Goal: Information Seeking & Learning: Check status

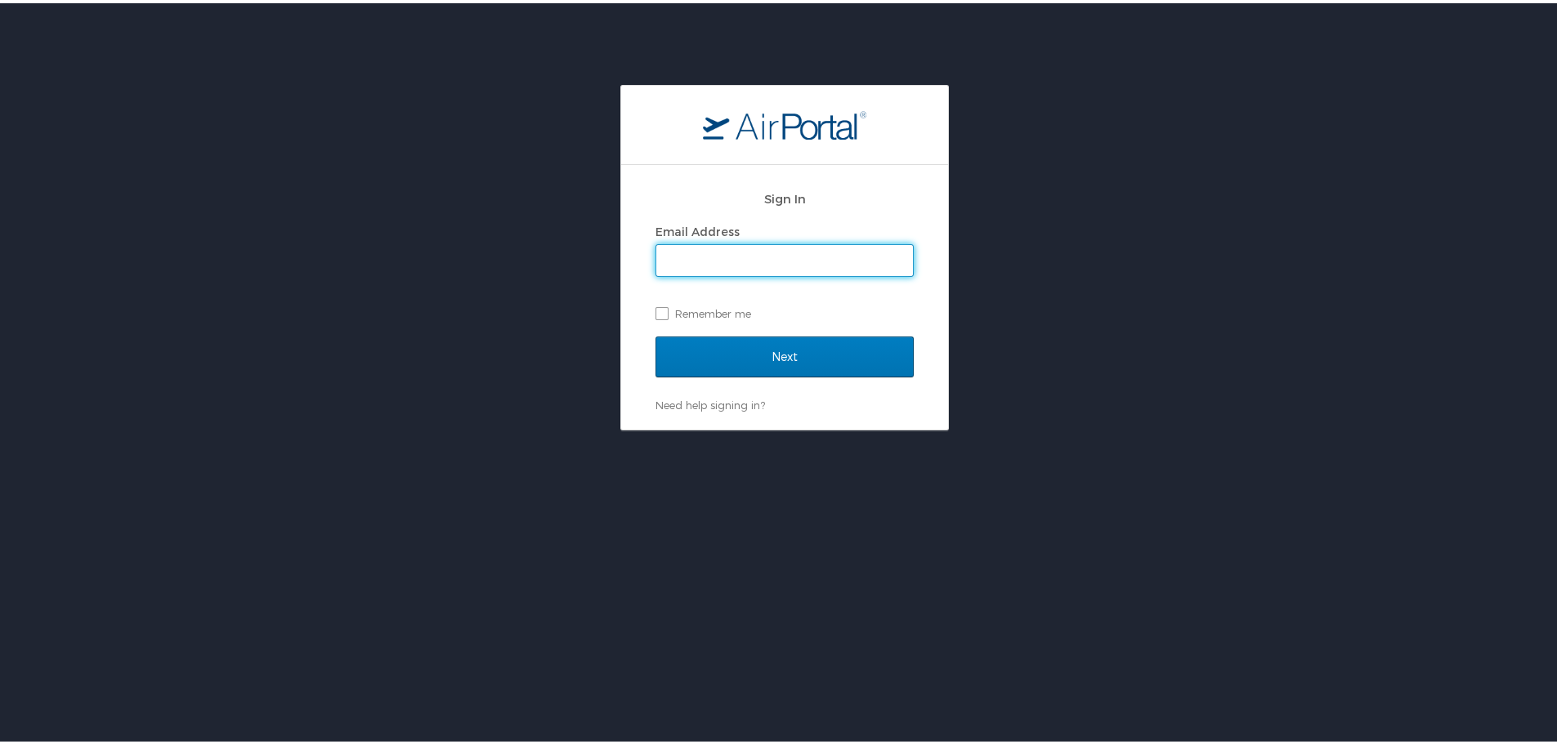
type input "marylore.mauldin@cbtravel.com"
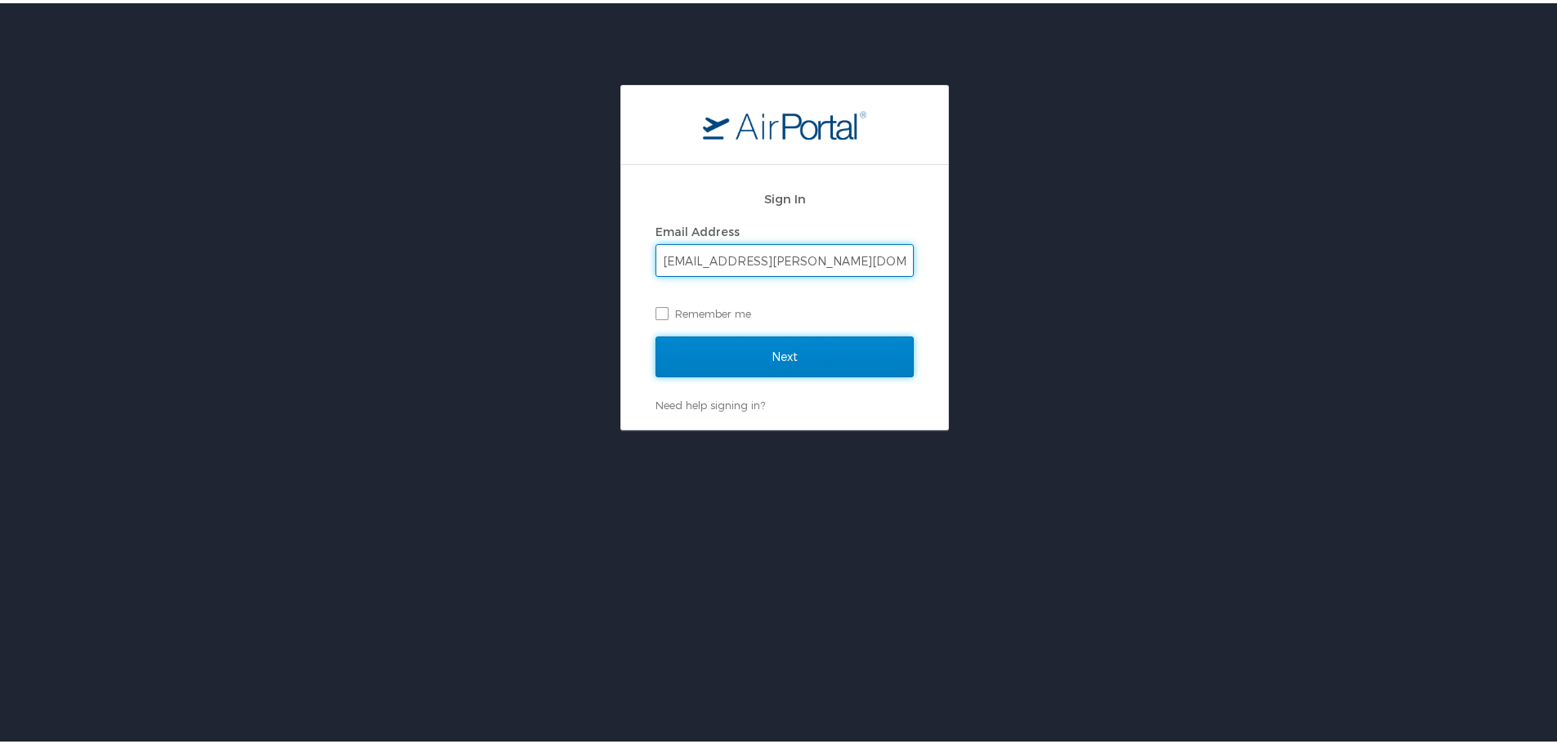
click at [723, 357] on input "Next" at bounding box center [784, 353] width 258 height 41
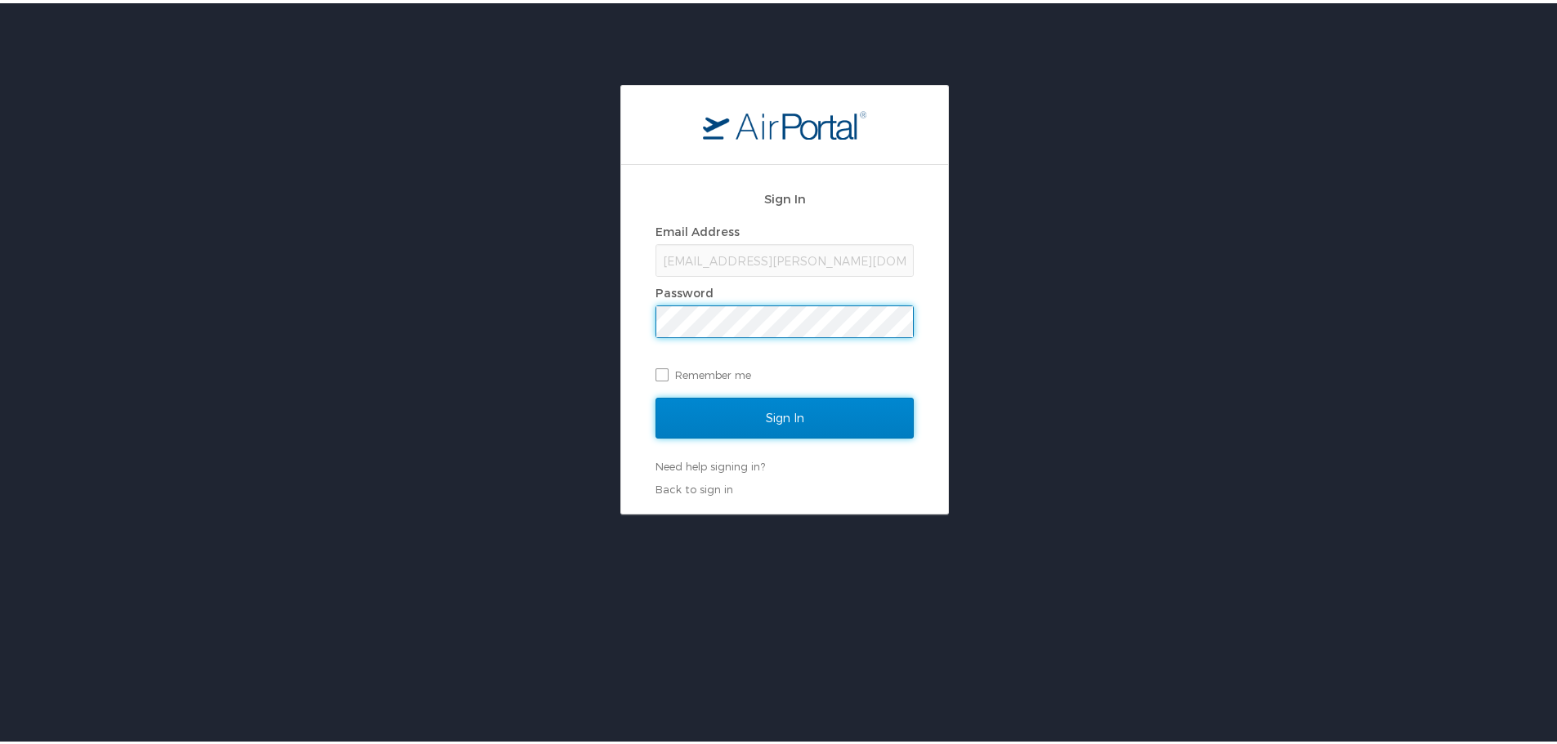
click at [803, 413] on input "Sign In" at bounding box center [784, 415] width 258 height 41
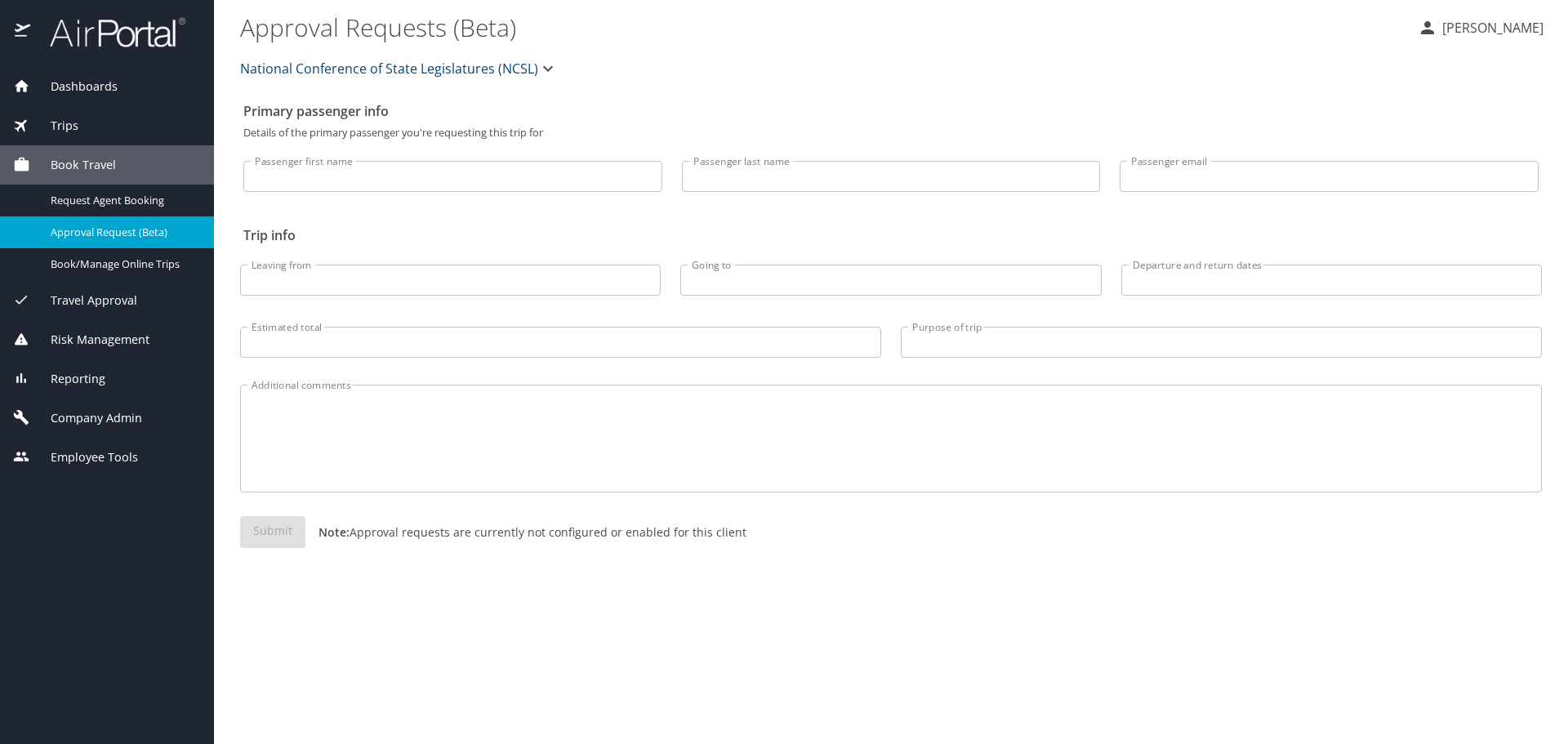
click at [77, 386] on span "Reporting" at bounding box center [67, 379] width 75 height 18
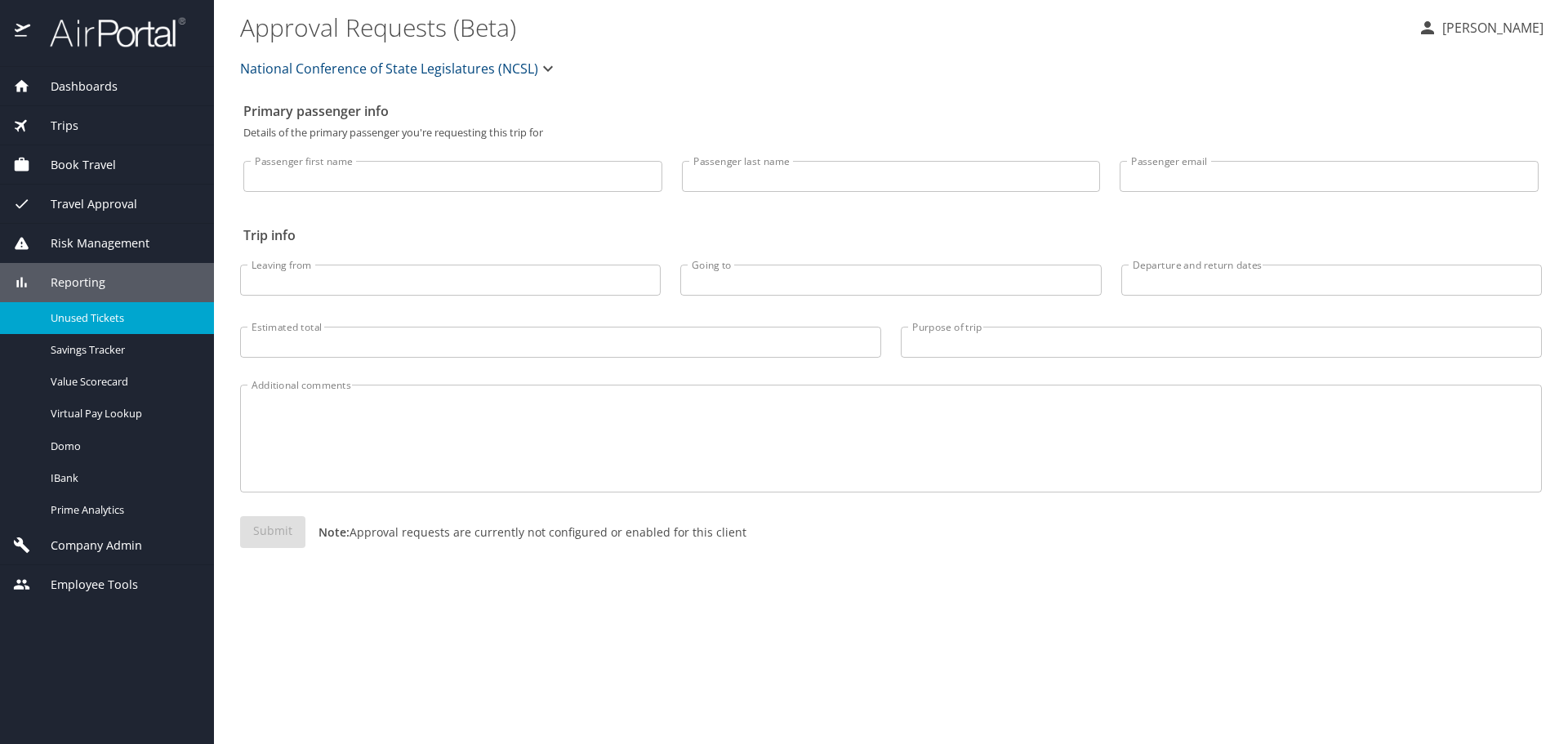
click at [74, 318] on span "Unused Tickets" at bounding box center [123, 318] width 144 height 16
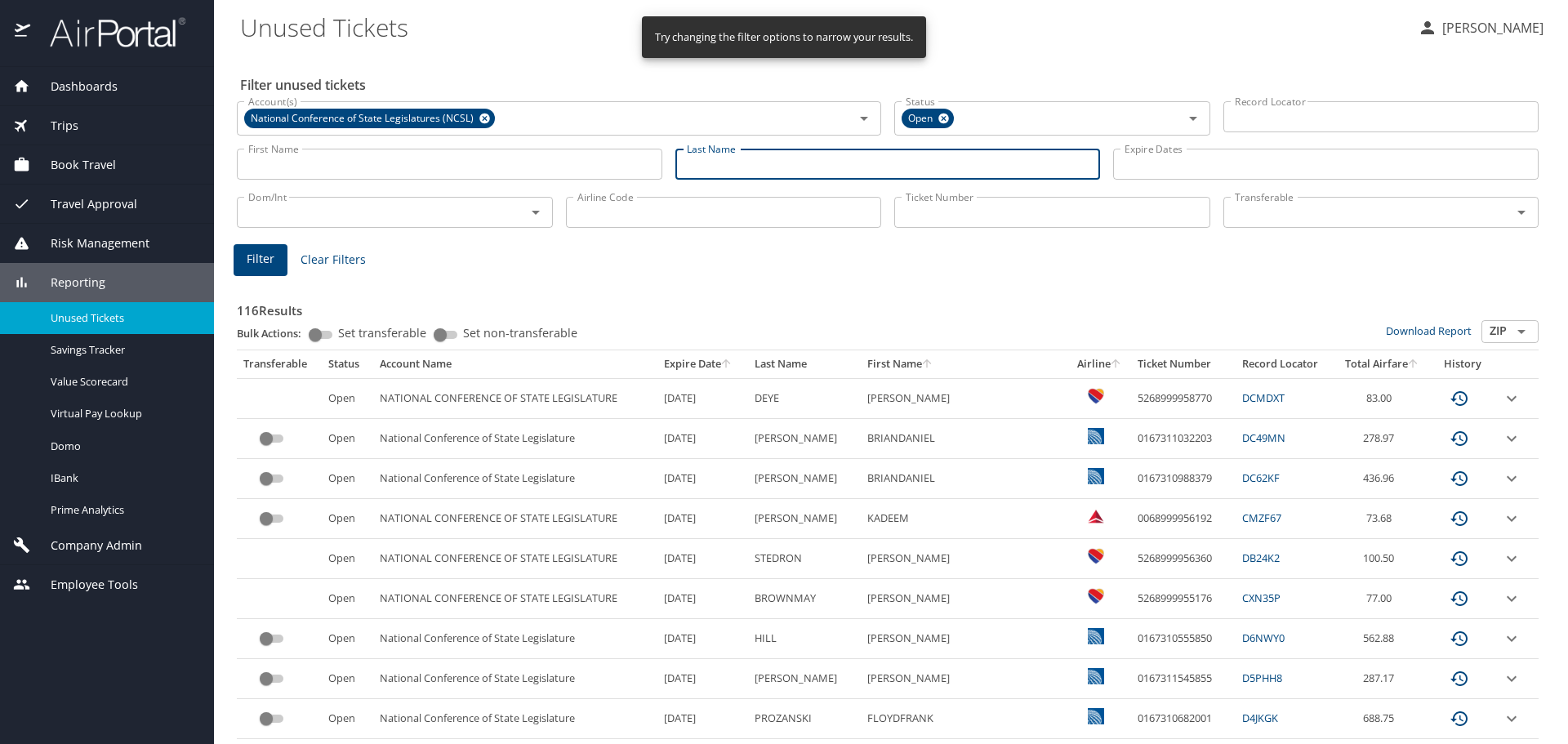
click at [721, 160] on input "Last Name" at bounding box center [888, 164] width 426 height 31
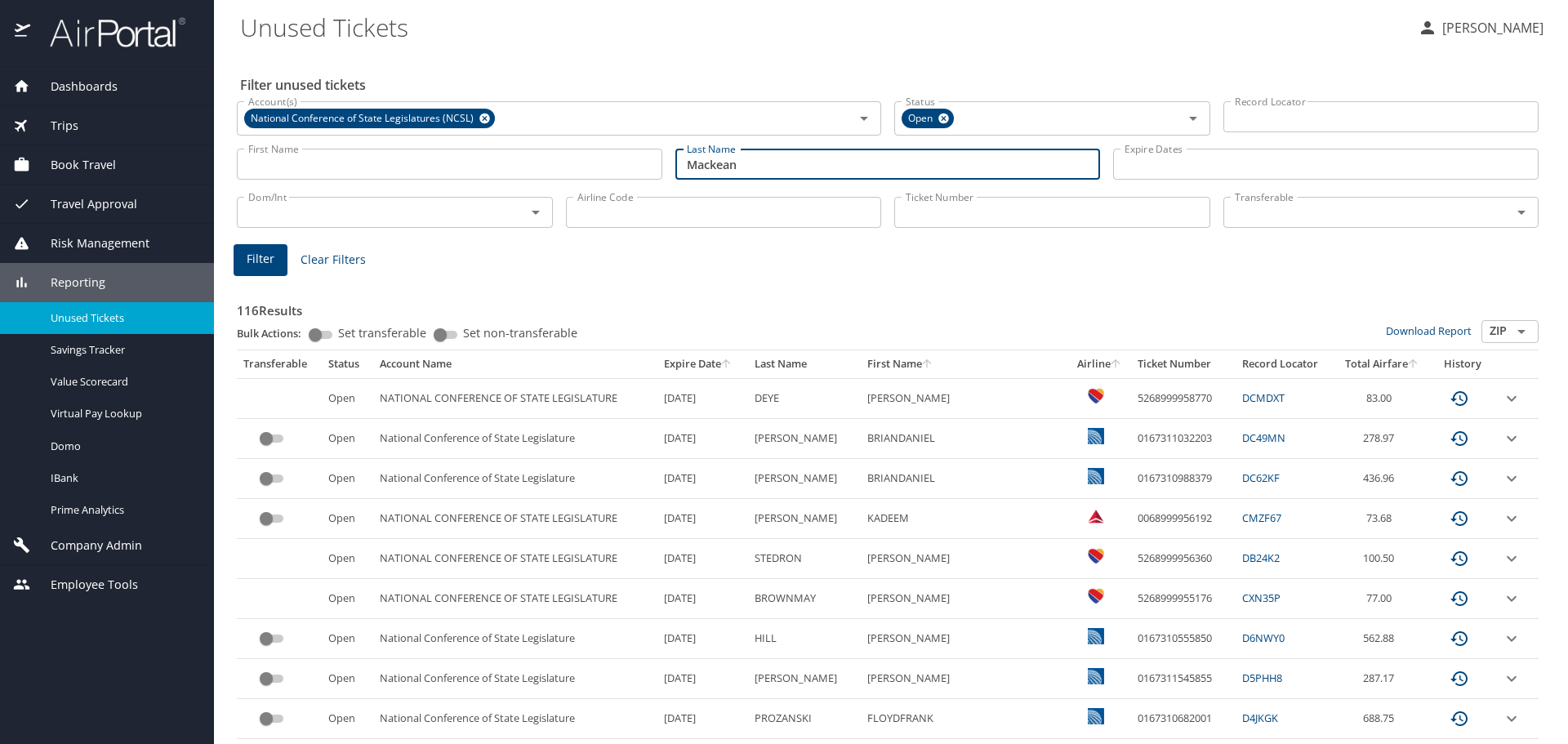
type input "Mackean"
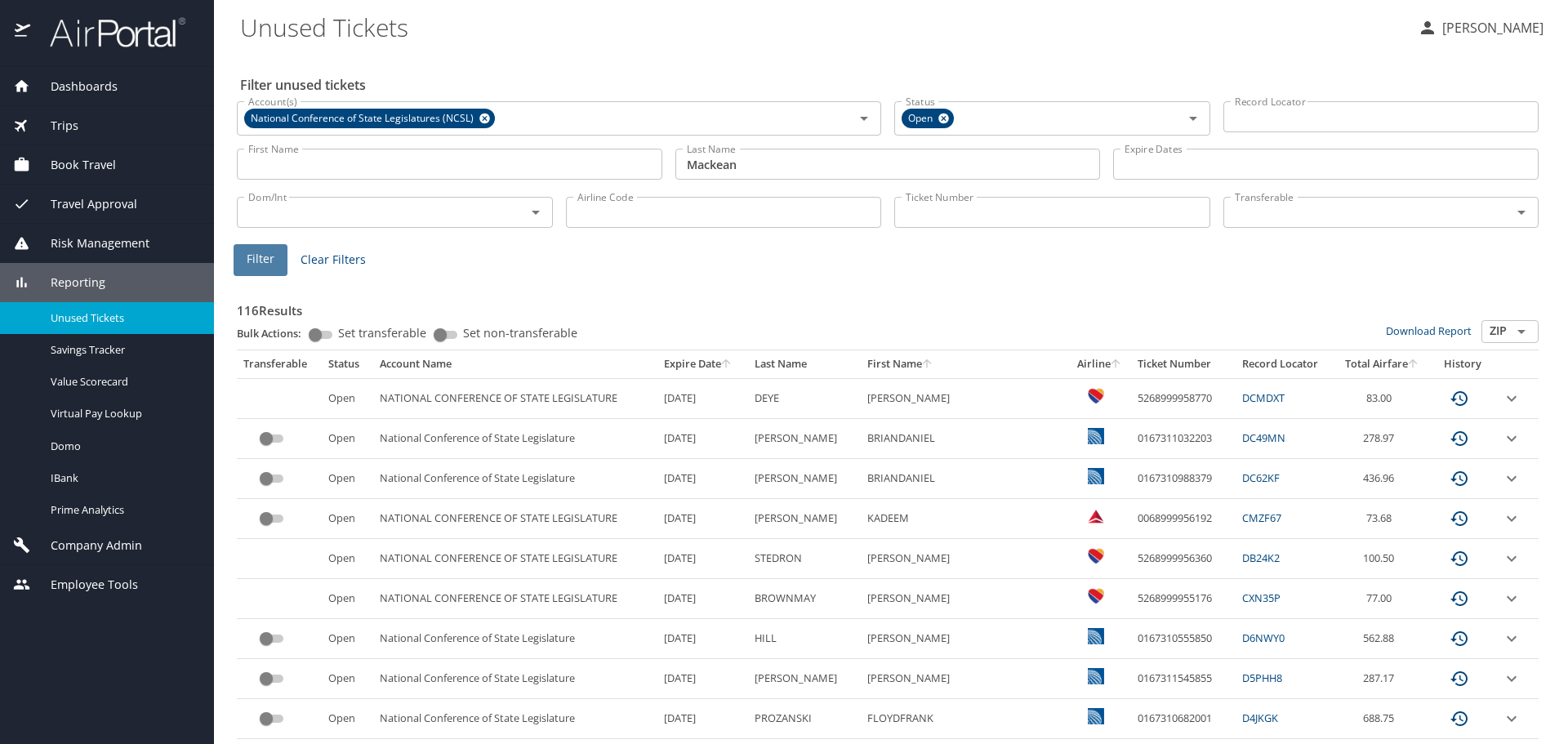
click at [257, 261] on span "Filter" at bounding box center [261, 259] width 28 height 20
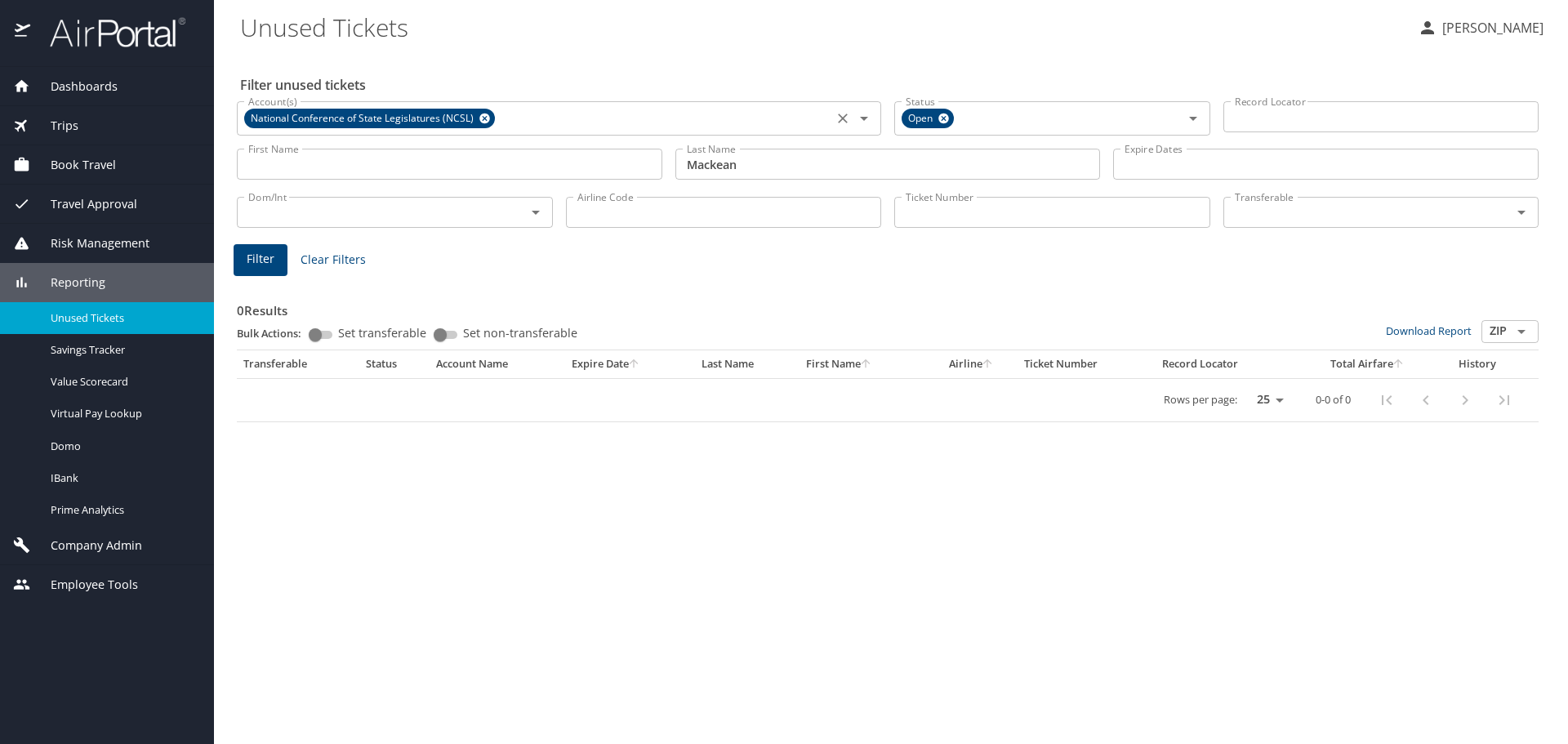
click at [401, 118] on span "National Conference of State Legislatures (NCSL)" at bounding box center [363, 118] width 239 height 17
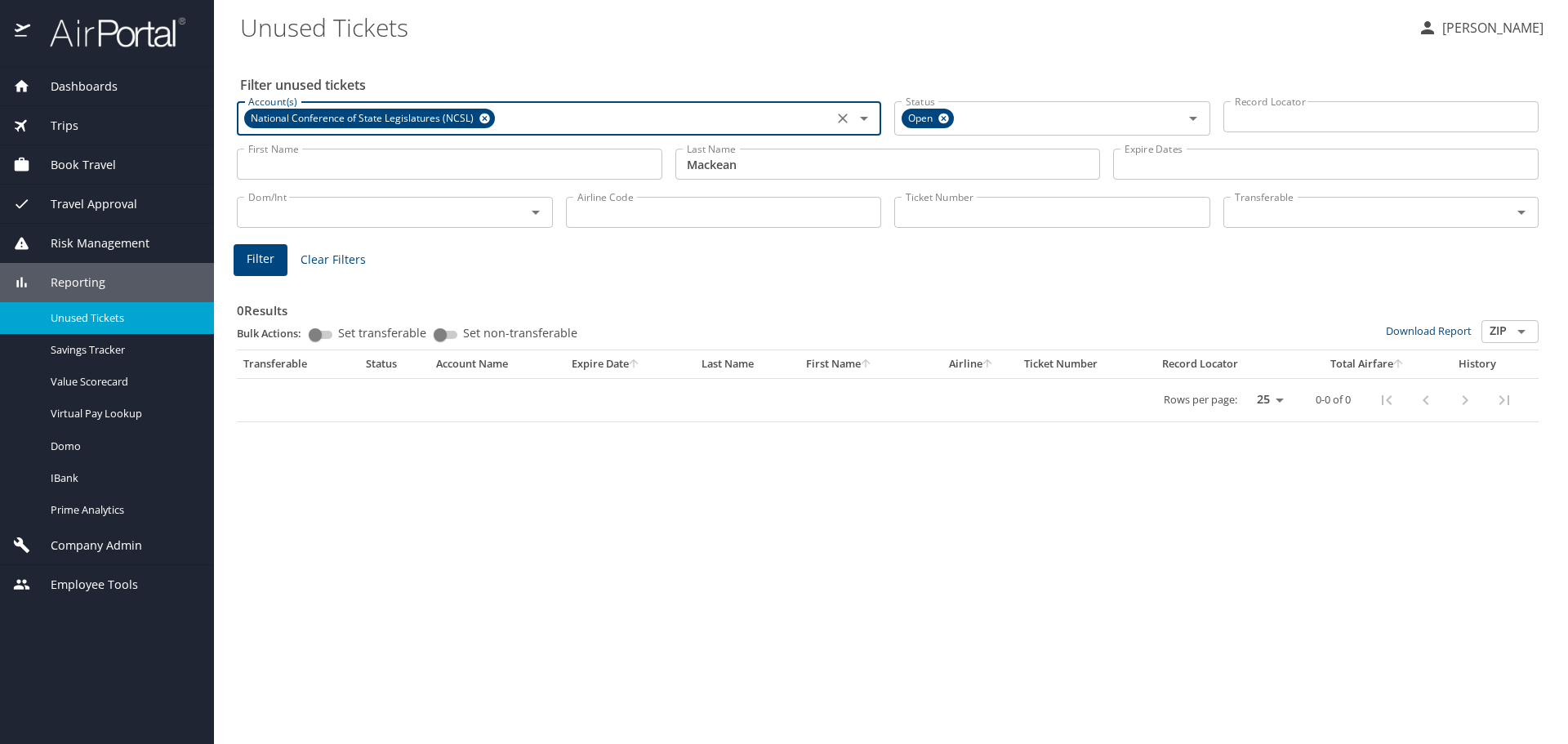
click at [480, 118] on icon at bounding box center [485, 119] width 11 height 11
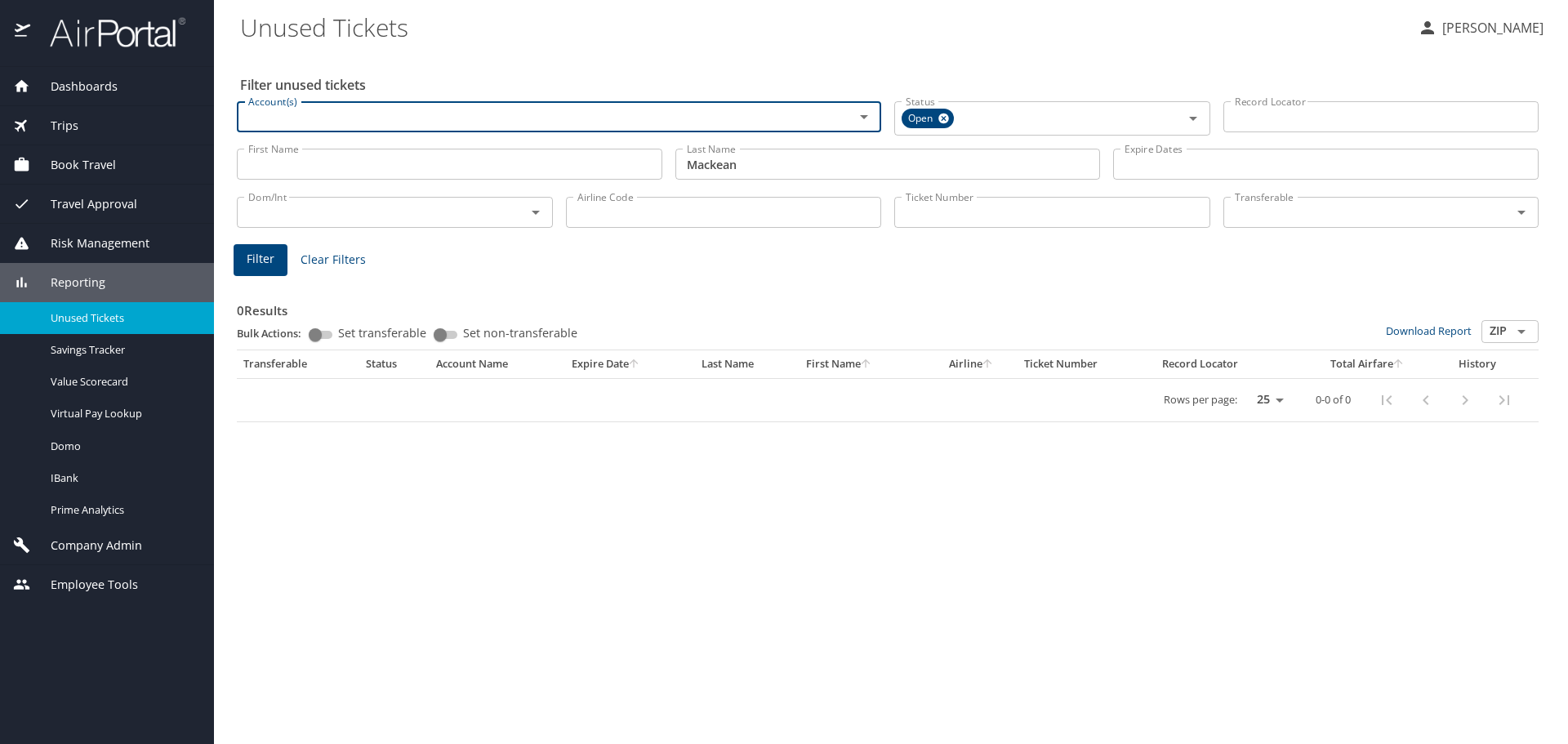
click at [413, 118] on input "Account(s)" at bounding box center [535, 116] width 587 height 21
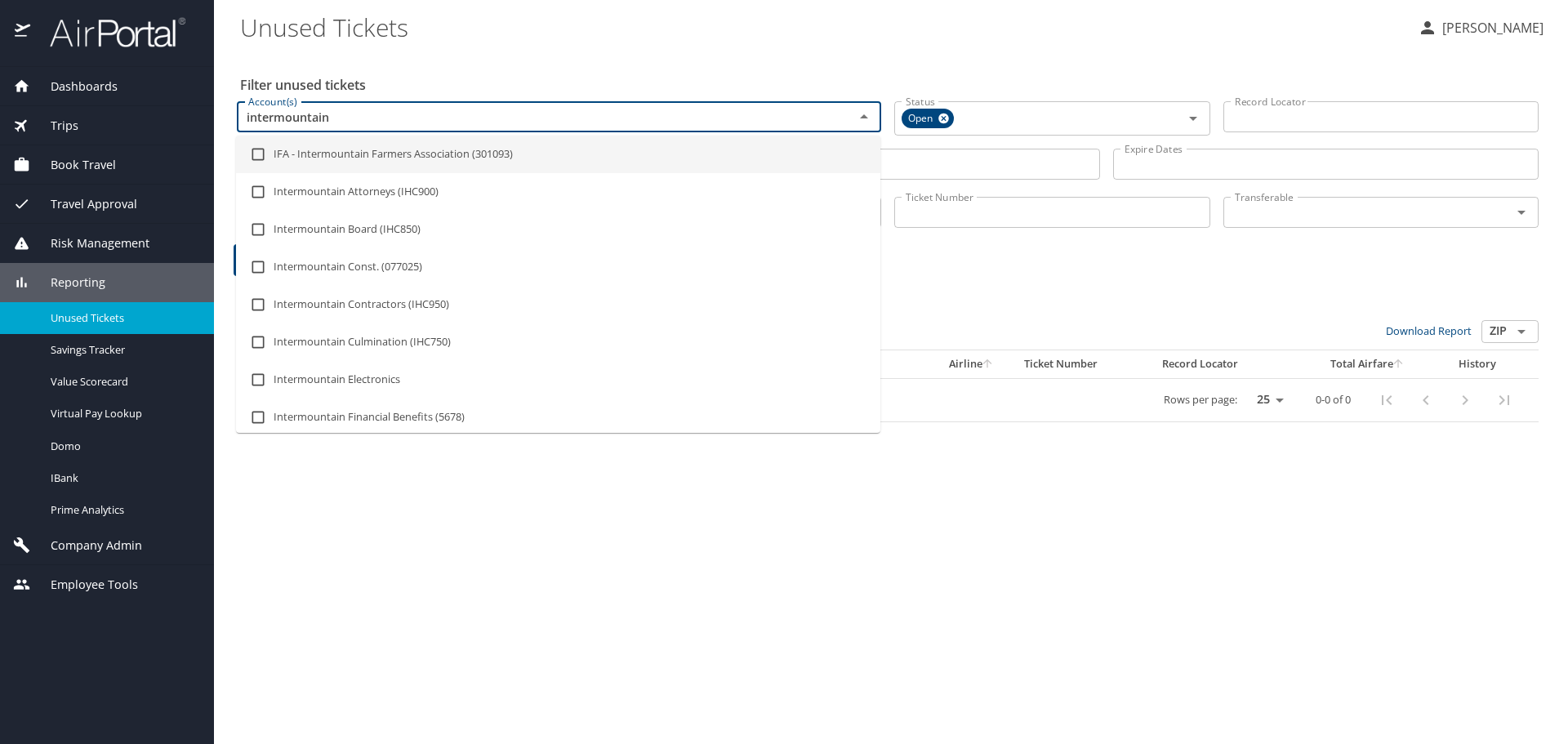
type input "intermountain"
drag, startPoint x: 408, startPoint y: 89, endPoint x: 525, endPoint y: 106, distance: 118.2
click at [410, 89] on div "Account(s) Account(s)" at bounding box center [559, 116] width 658 height 57
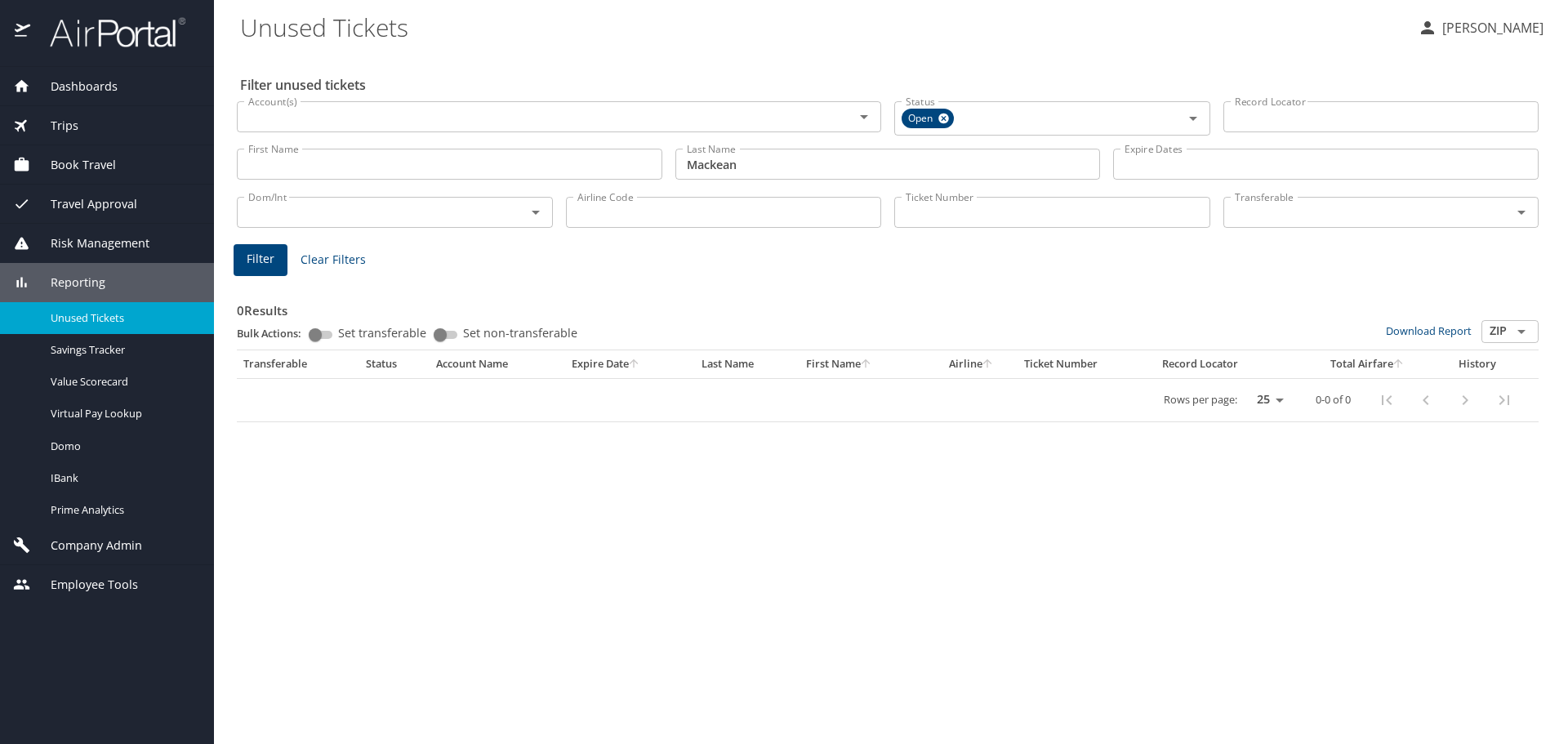
click at [99, 79] on span "Dashboards" at bounding box center [73, 87] width 87 height 18
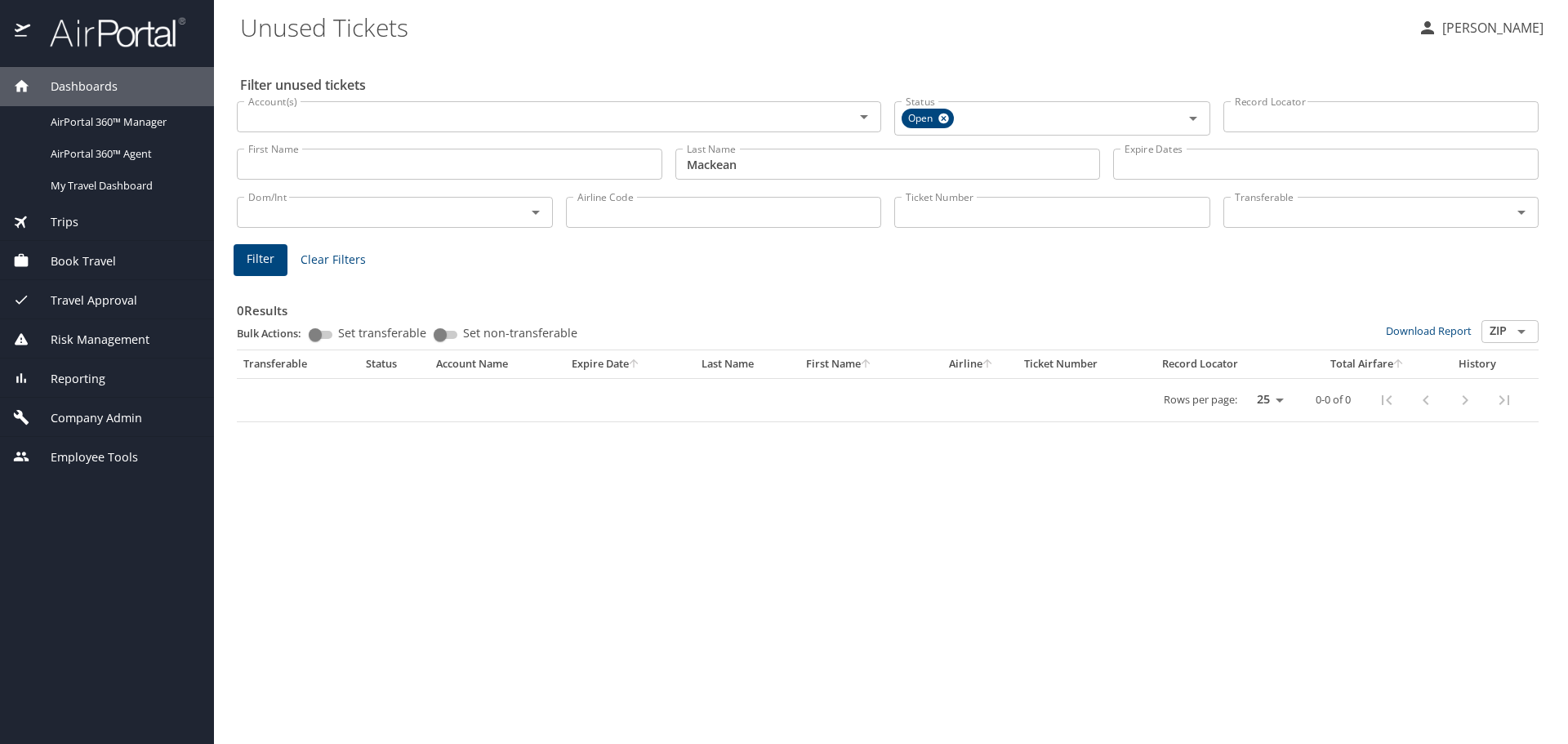
click at [112, 87] on span "Dashboards" at bounding box center [73, 87] width 87 height 18
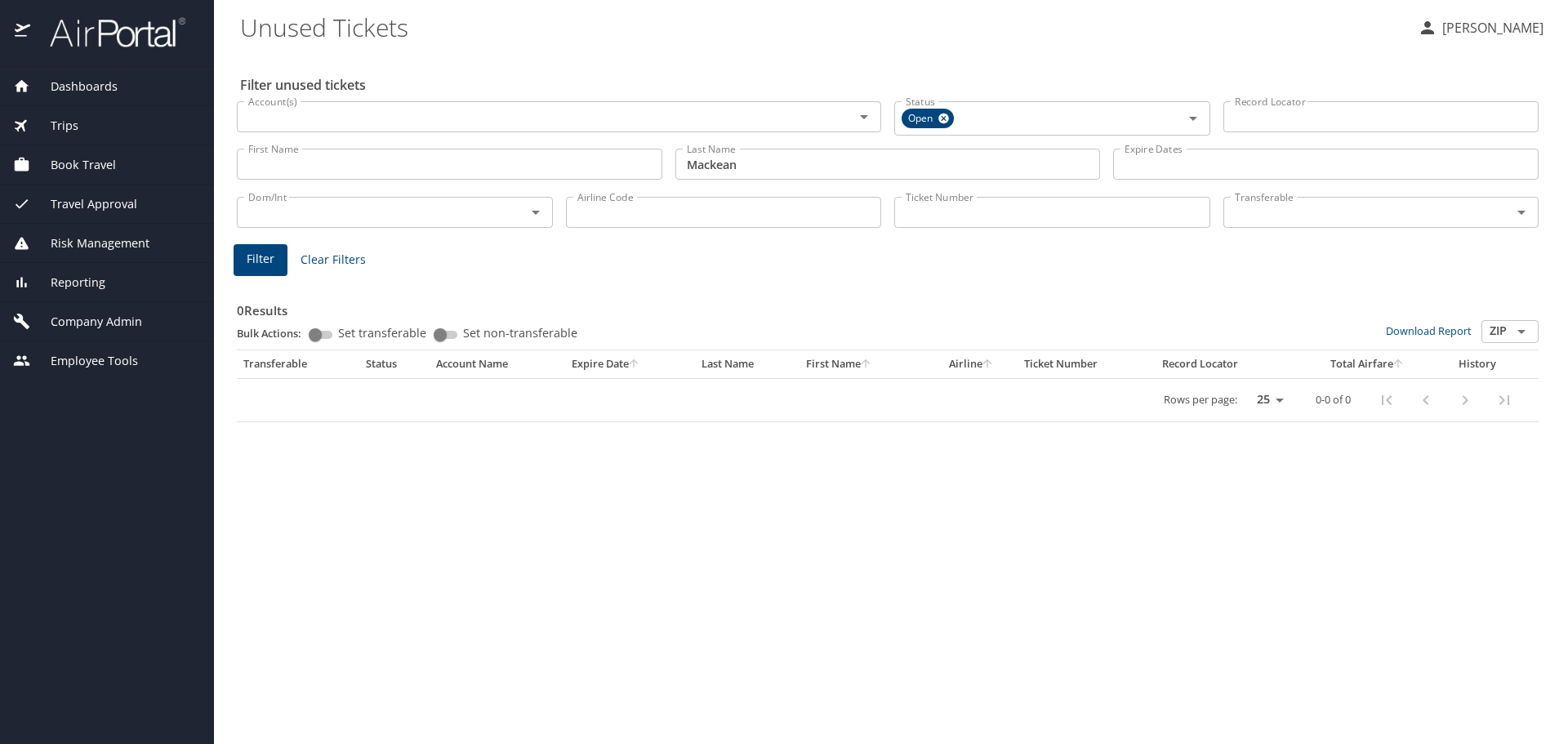
click at [126, 331] on div "Company Admin" at bounding box center [107, 321] width 214 height 39
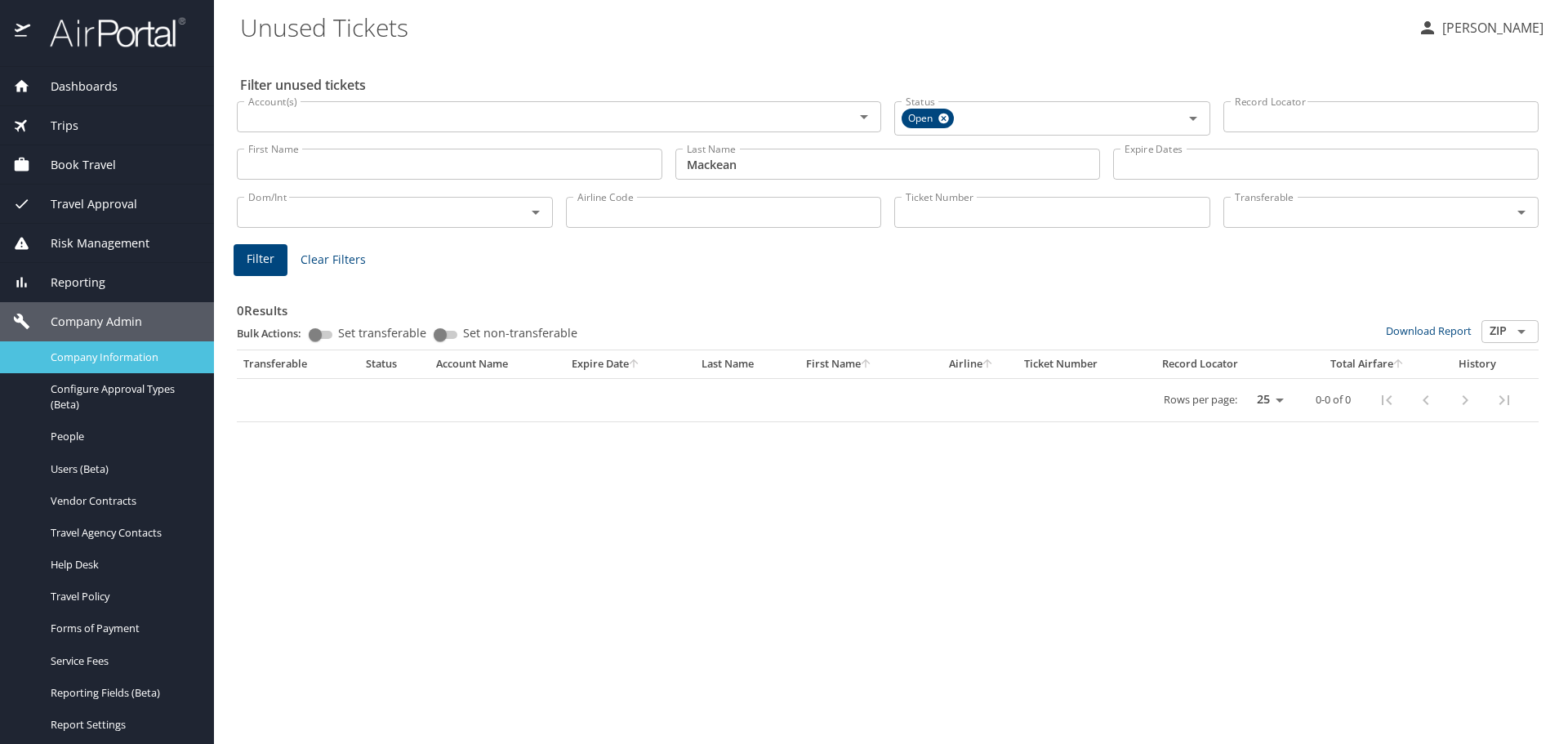
click at [112, 348] on div "Company Information" at bounding box center [107, 357] width 188 height 19
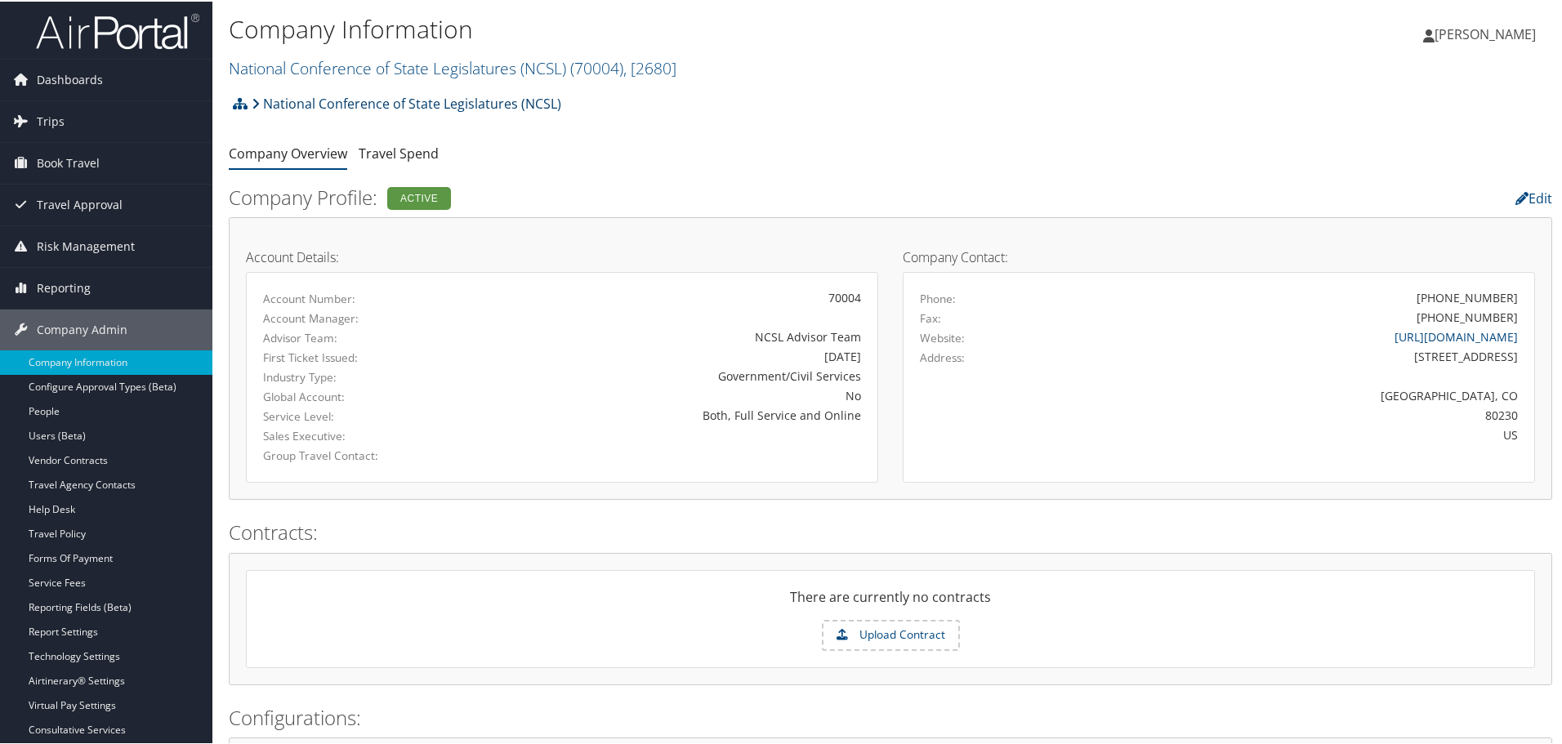
click at [344, 104] on link "National Conference of State Legislatures (NCSL)" at bounding box center [407, 102] width 310 height 33
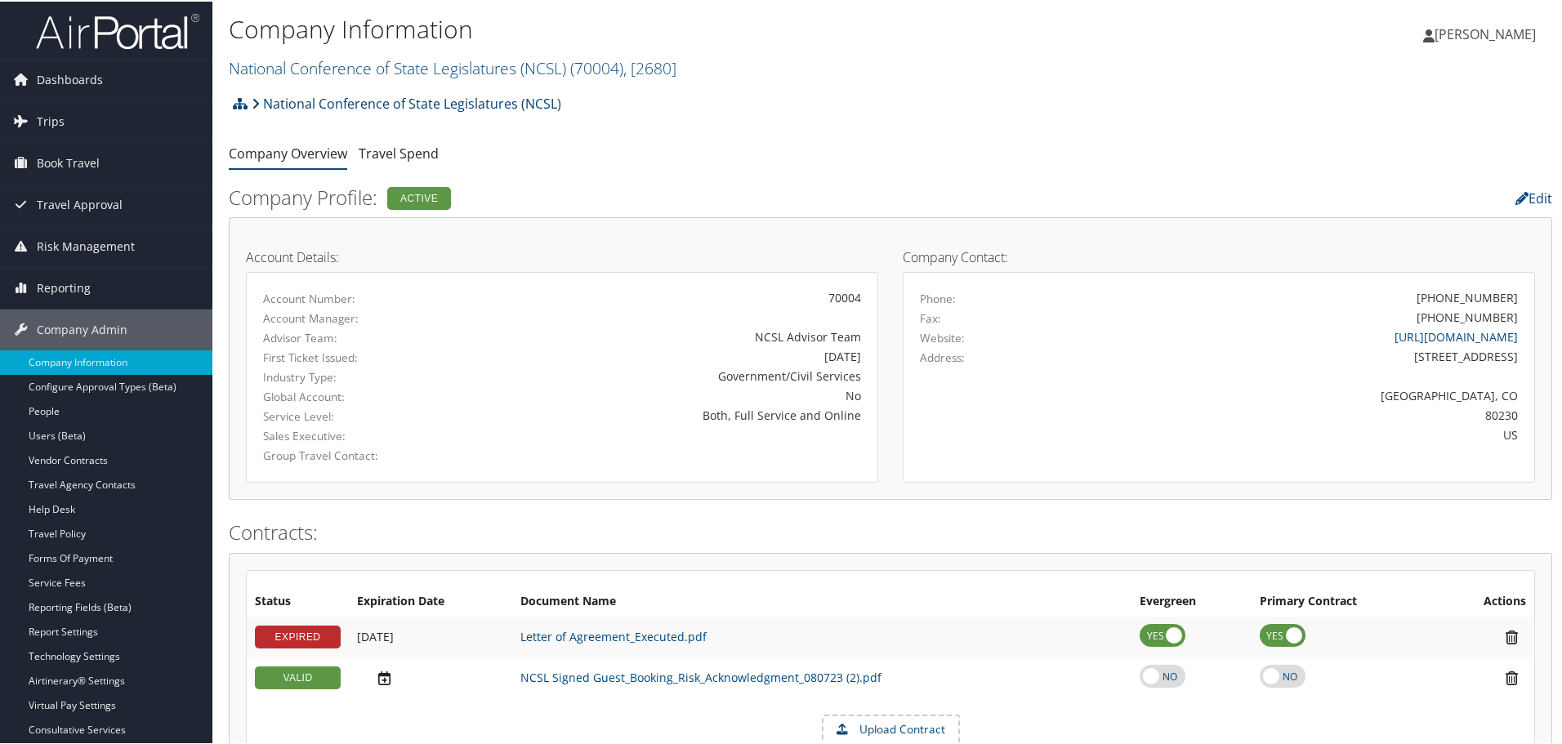
click at [306, 96] on link "National Conference of State Legislatures (NCSL)" at bounding box center [407, 102] width 310 height 33
click at [364, 62] on link "National Conference of State Legislatures (NCSL) ( 70004 ) , [ 2680 ]" at bounding box center [453, 67] width 448 height 22
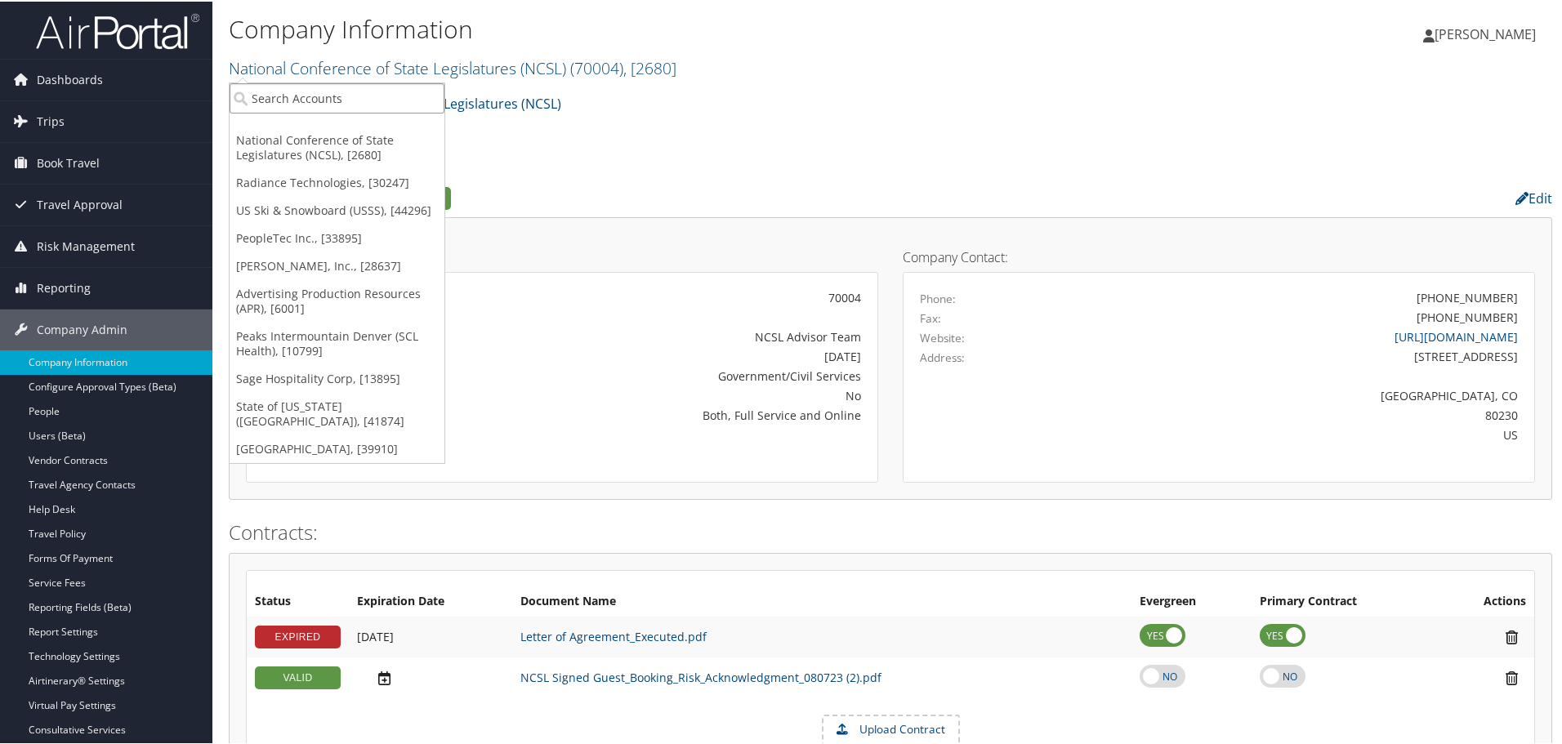
click at [315, 90] on input "search" at bounding box center [337, 97] width 215 height 30
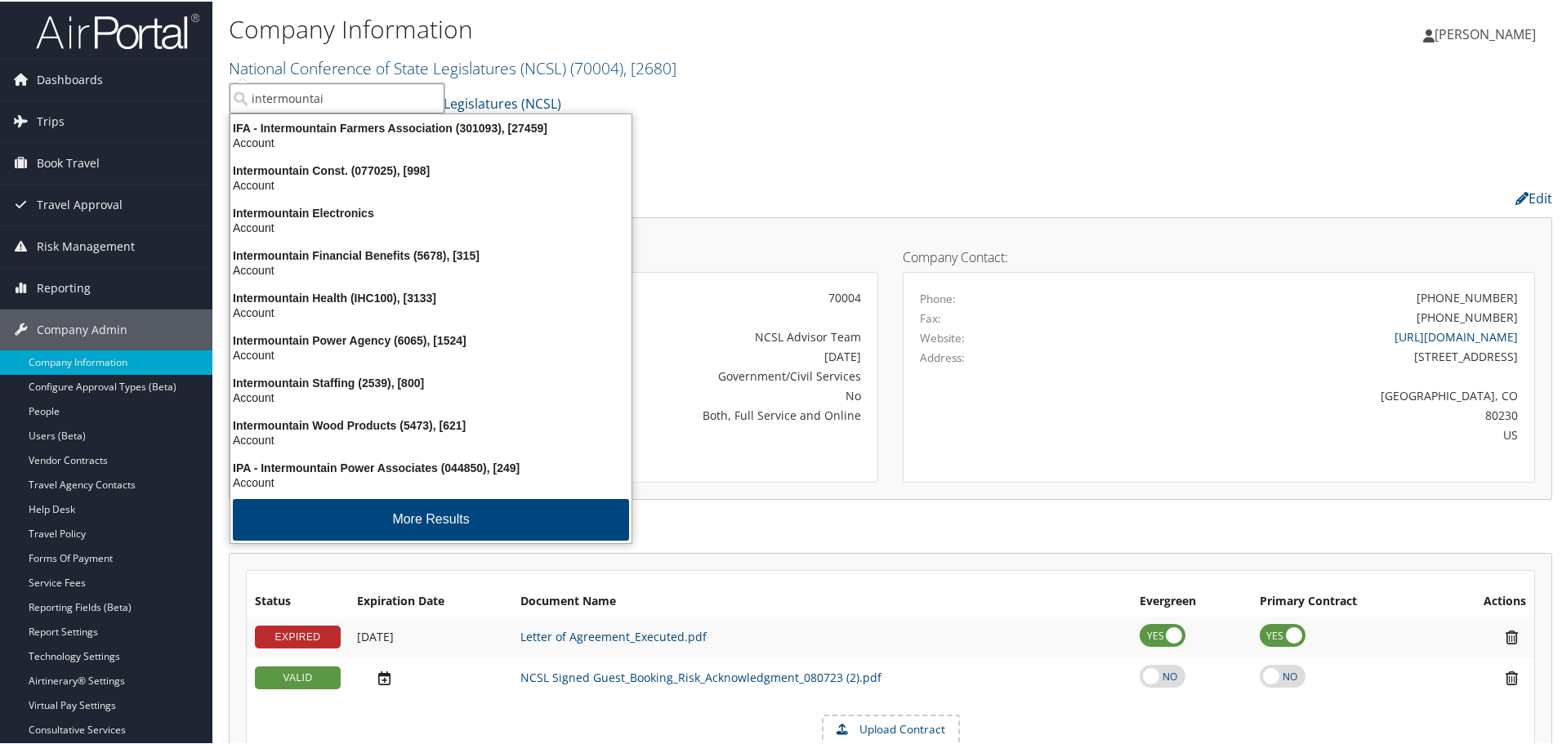
type input "intermountain"
drag, startPoint x: 375, startPoint y: 96, endPoint x: 207, endPoint y: 51, distance: 174.2
click at [243, 87] on input "intermountain" at bounding box center [337, 97] width 215 height 30
type input "peaks"
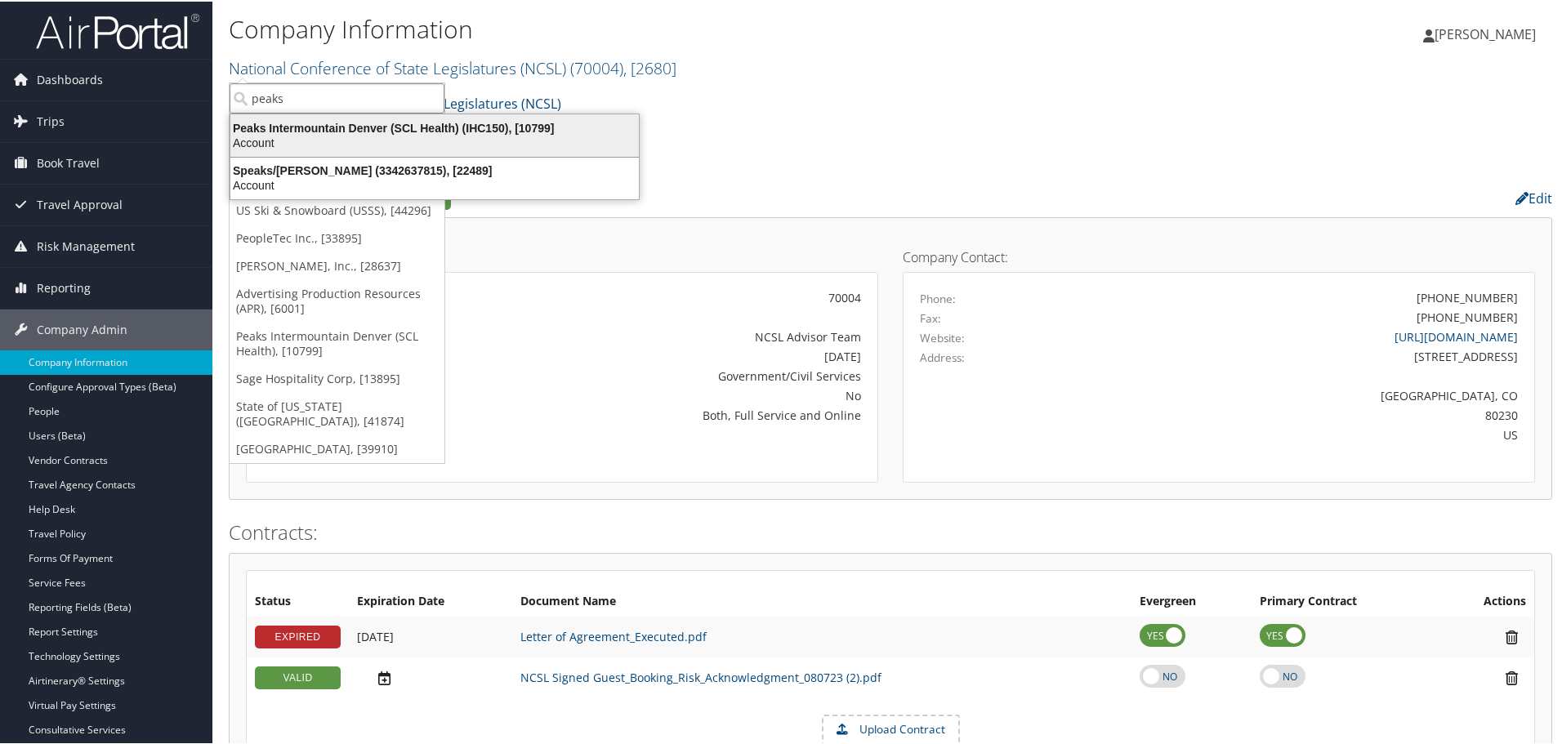
click at [367, 127] on div "Peaks Intermountain Denver (SCL Health) (IHC150), [10799]" at bounding box center [435, 126] width 428 height 15
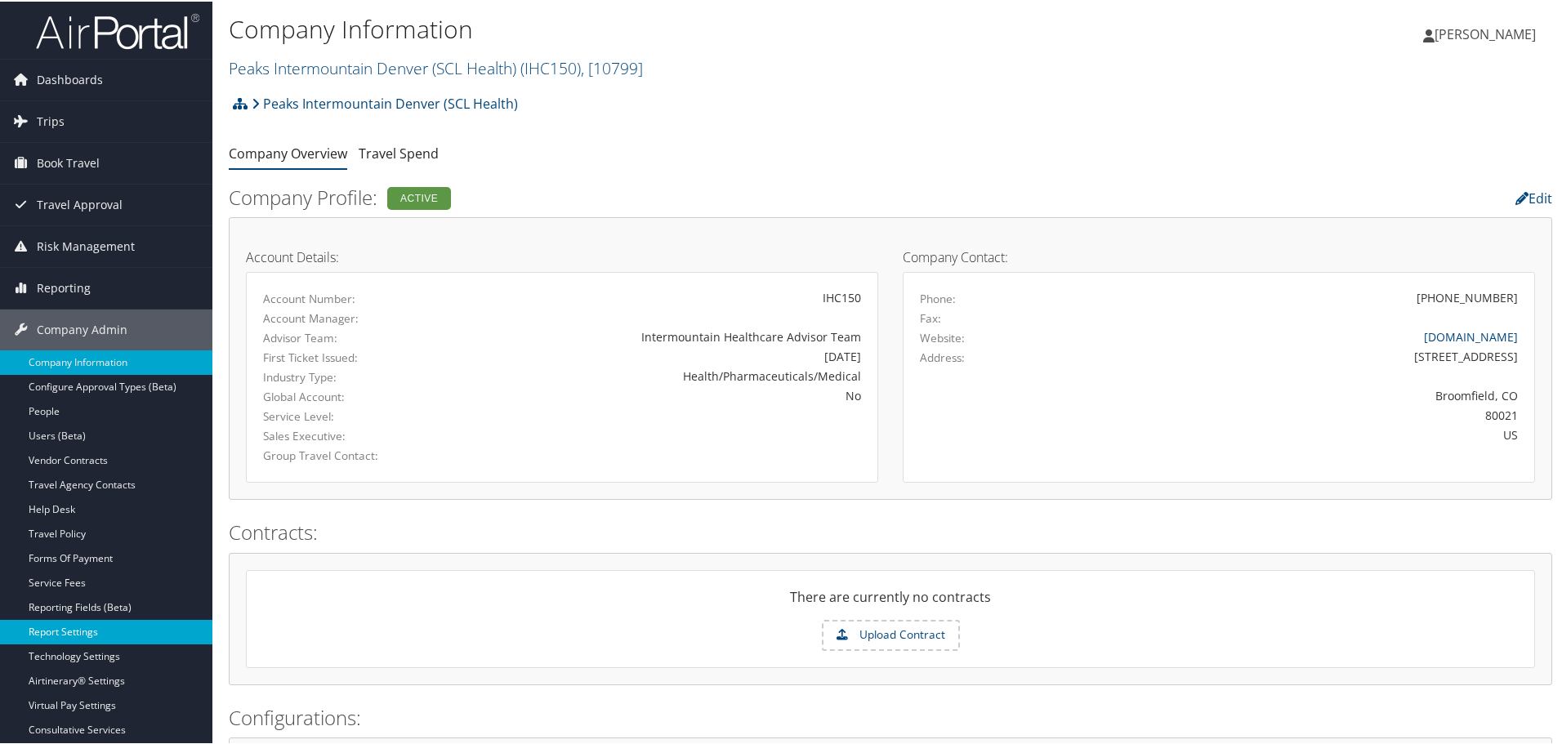
click at [72, 629] on link "Report Settings" at bounding box center [106, 631] width 212 height 25
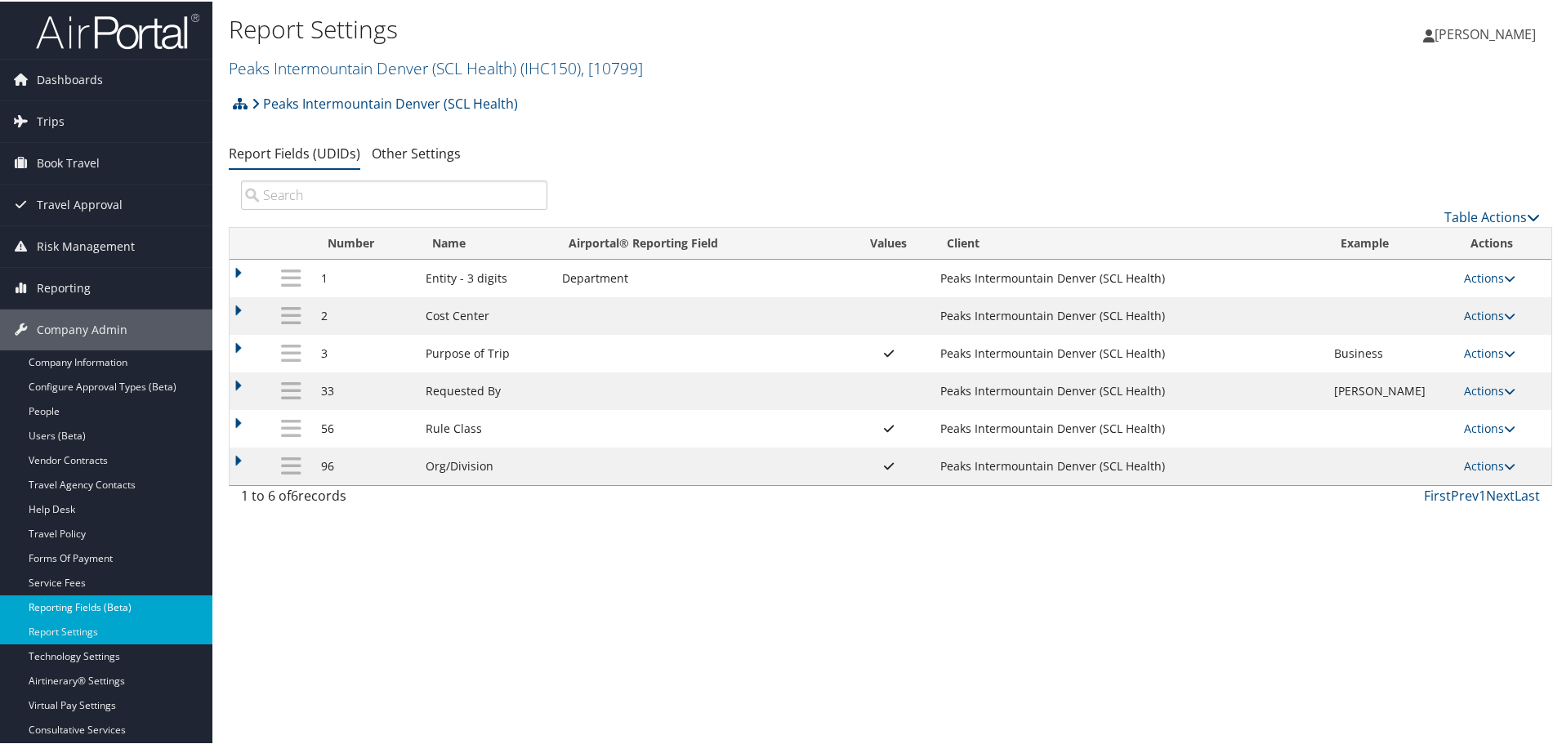
click at [44, 604] on link "Reporting Fields (Beta)" at bounding box center [106, 606] width 212 height 25
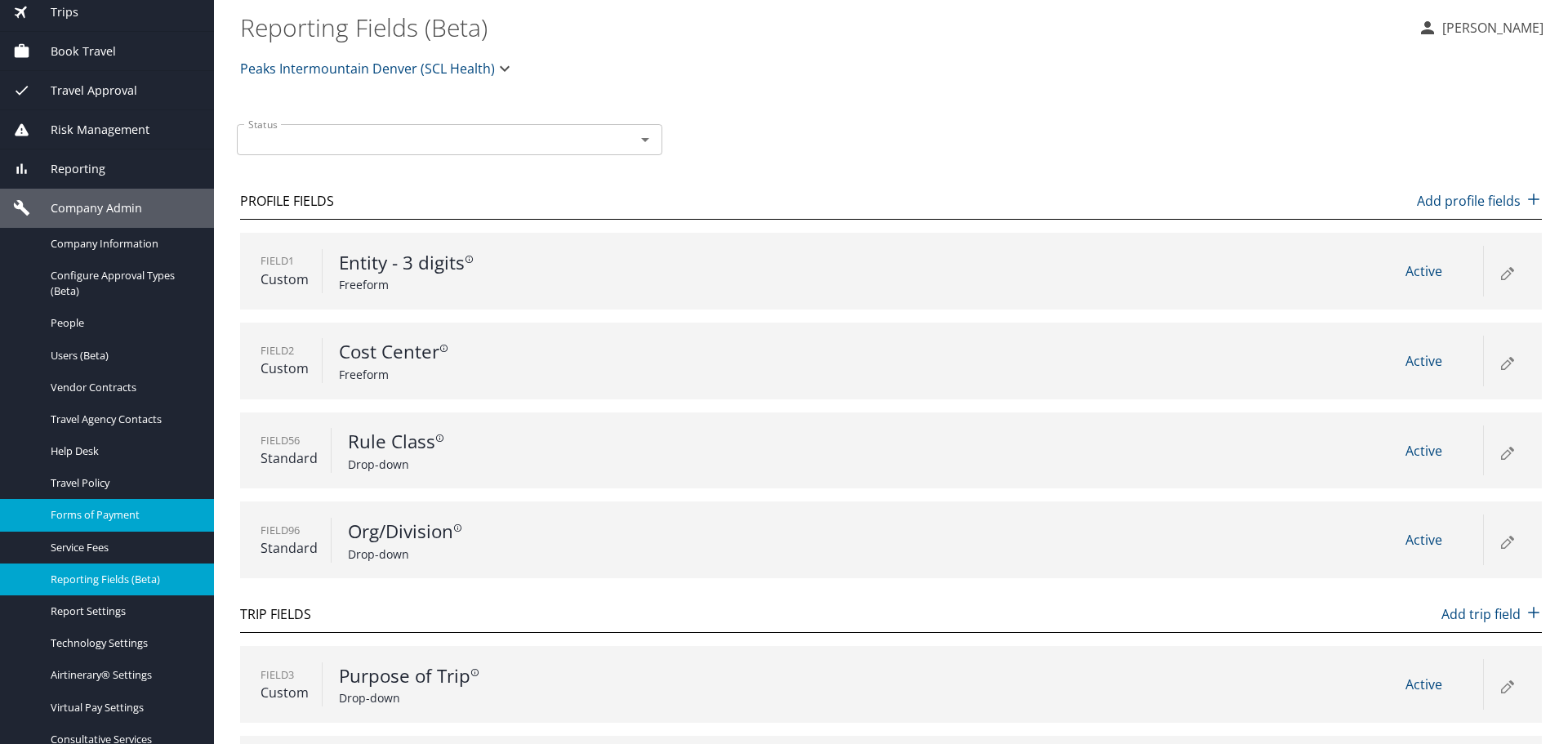
scroll to position [228, 0]
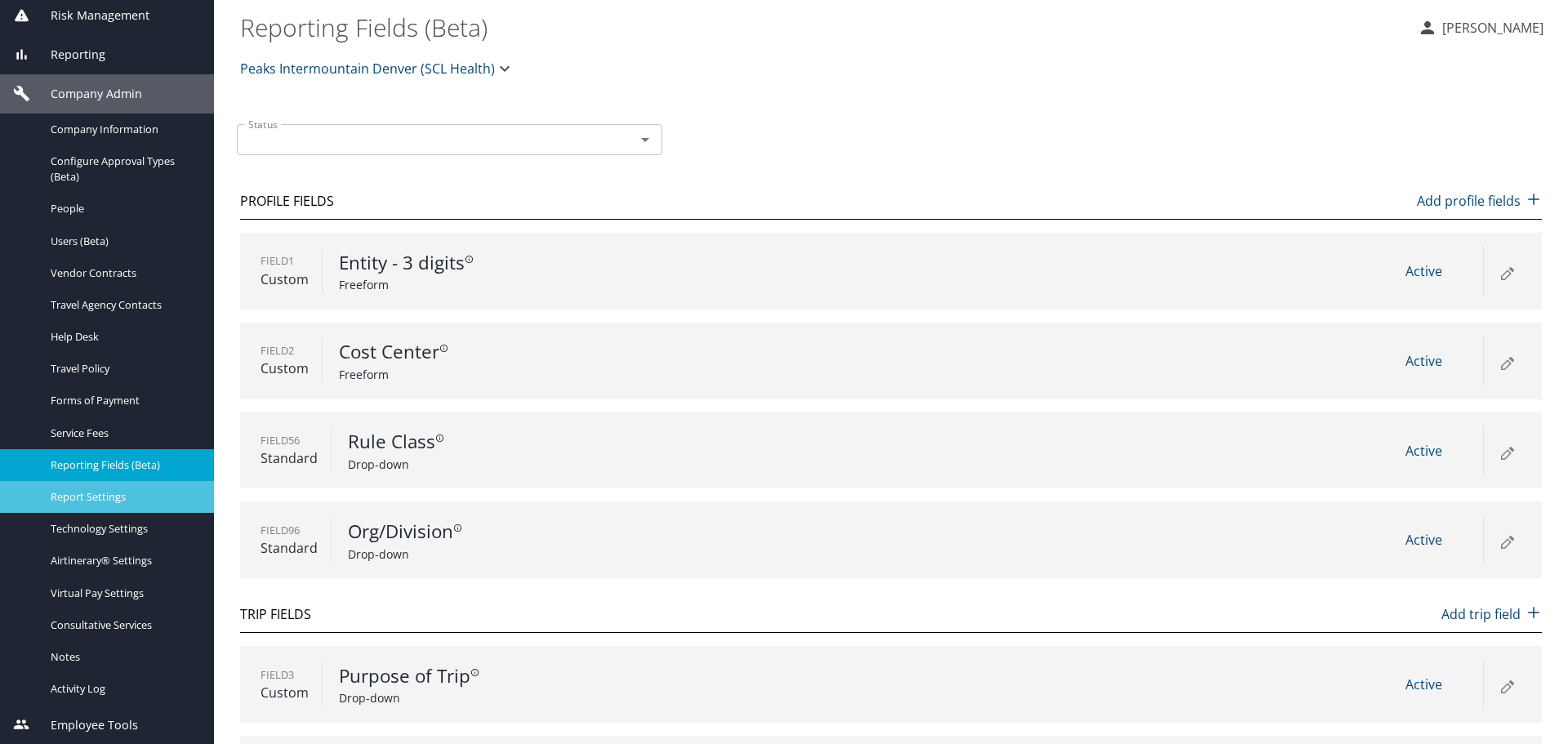
click at [63, 489] on span "Report Settings" at bounding box center [123, 497] width 144 height 16
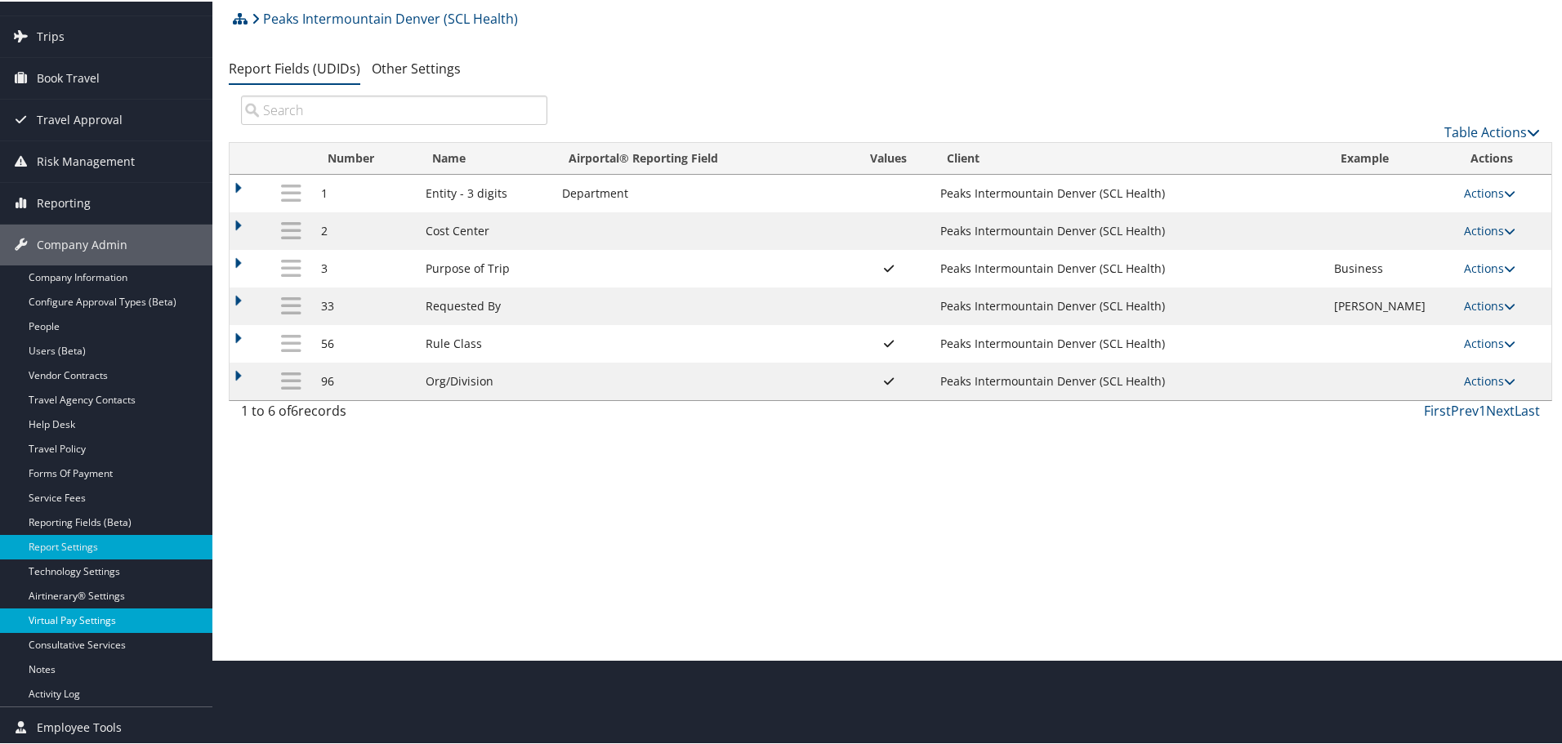
scroll to position [88, 0]
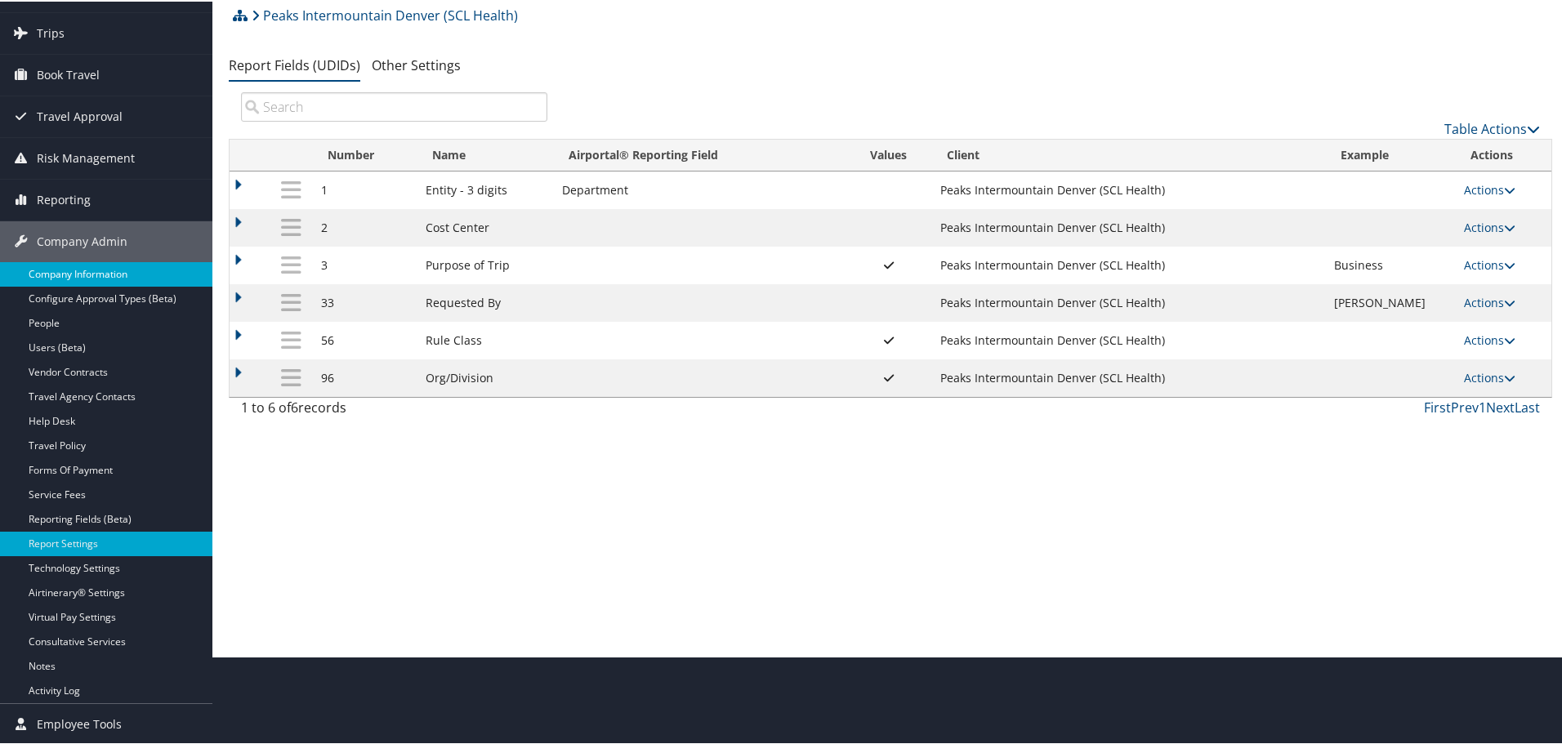
click at [85, 263] on link "Company Information" at bounding box center [106, 273] width 212 height 25
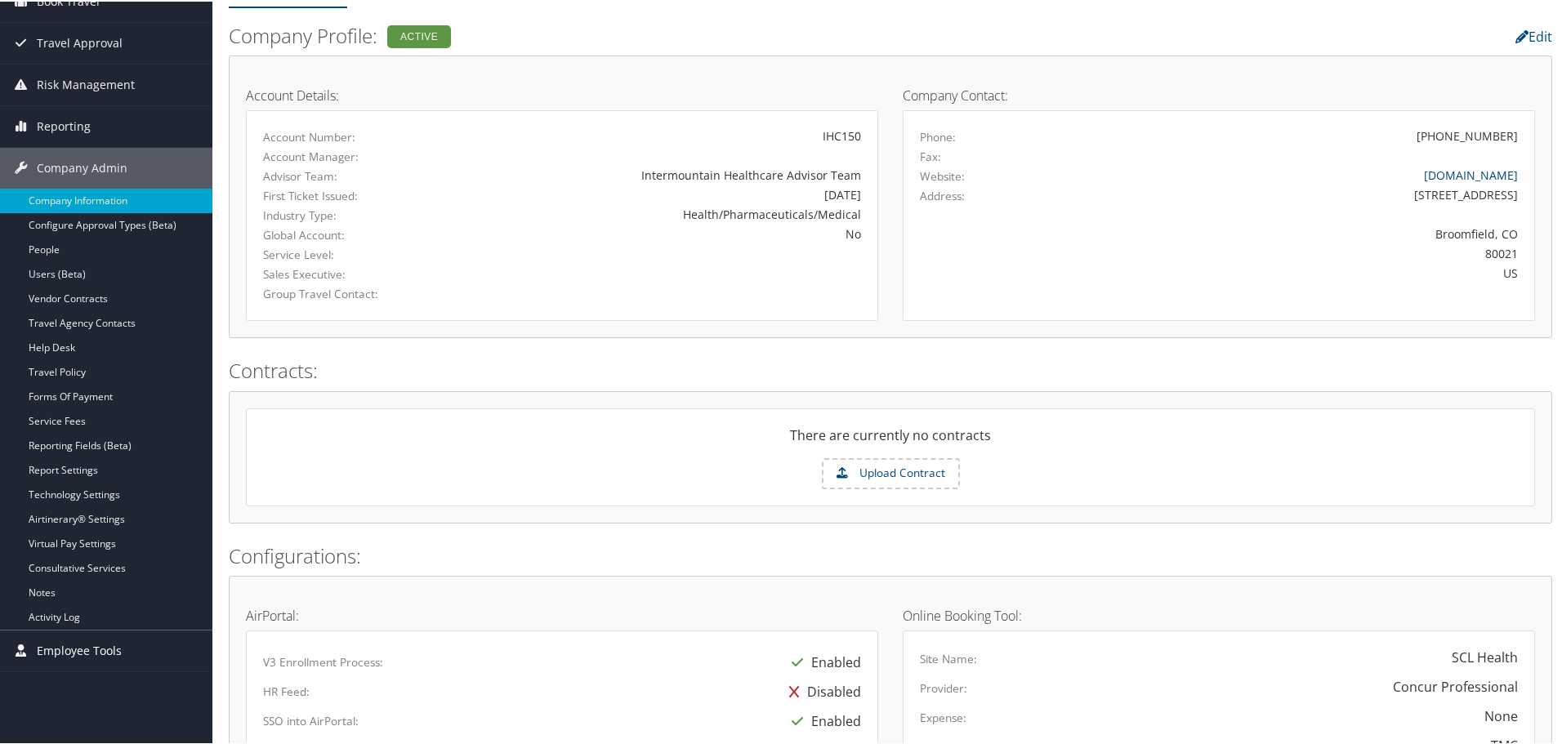
scroll to position [163, 0]
click at [74, 470] on link "Report Settings" at bounding box center [106, 467] width 212 height 25
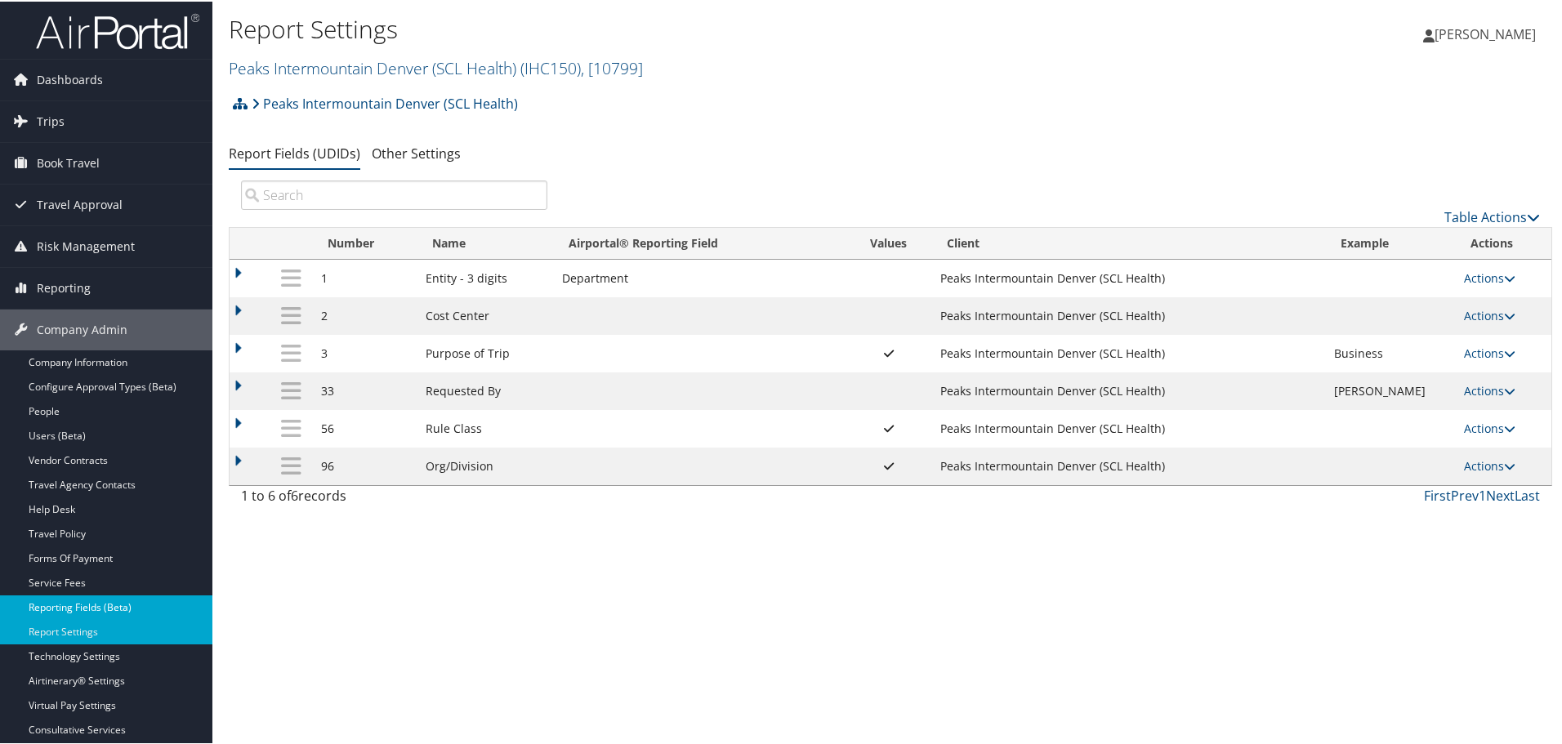
click at [82, 603] on link "Reporting Fields (Beta)" at bounding box center [106, 606] width 212 height 25
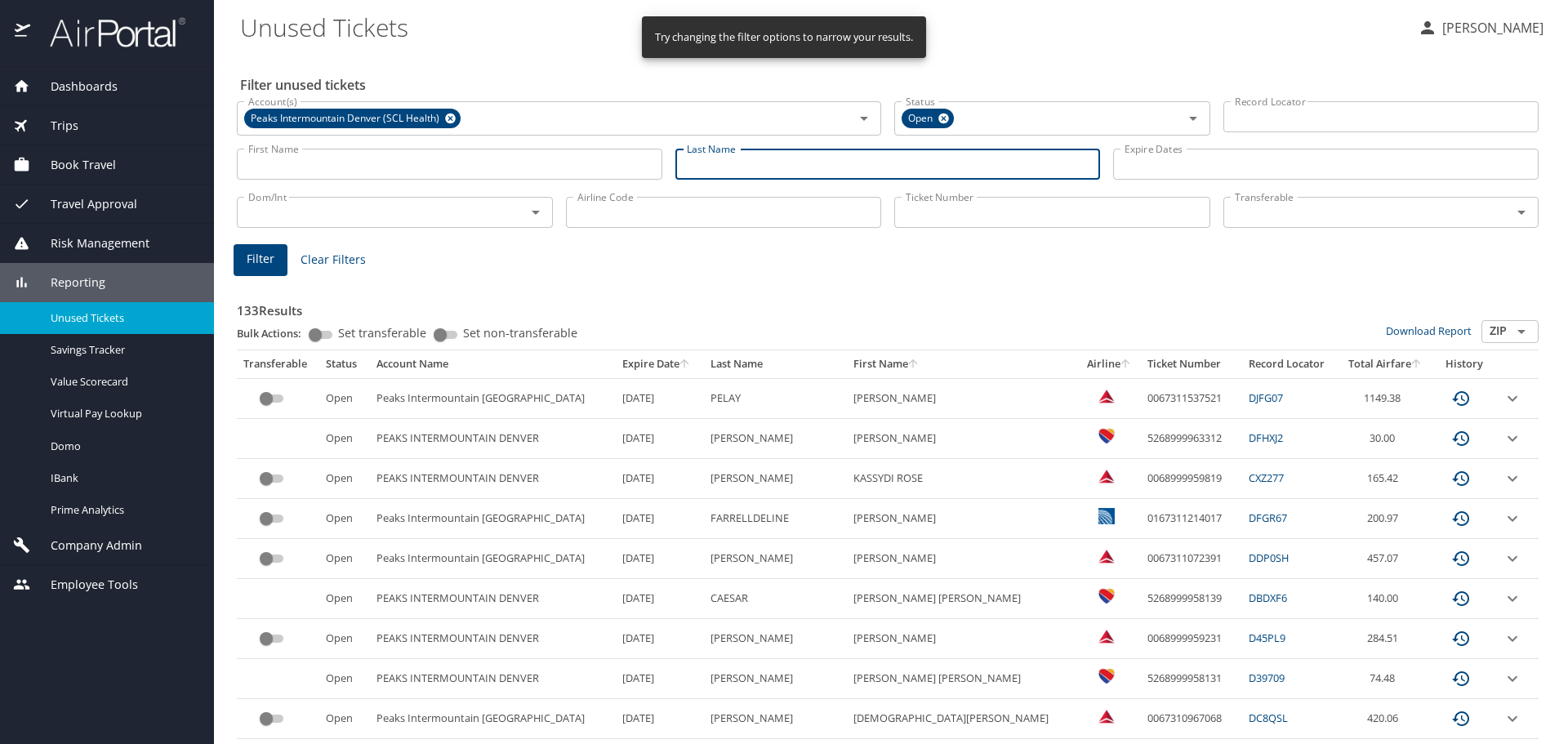
click at [717, 155] on input "Last Name" at bounding box center [888, 164] width 426 height 31
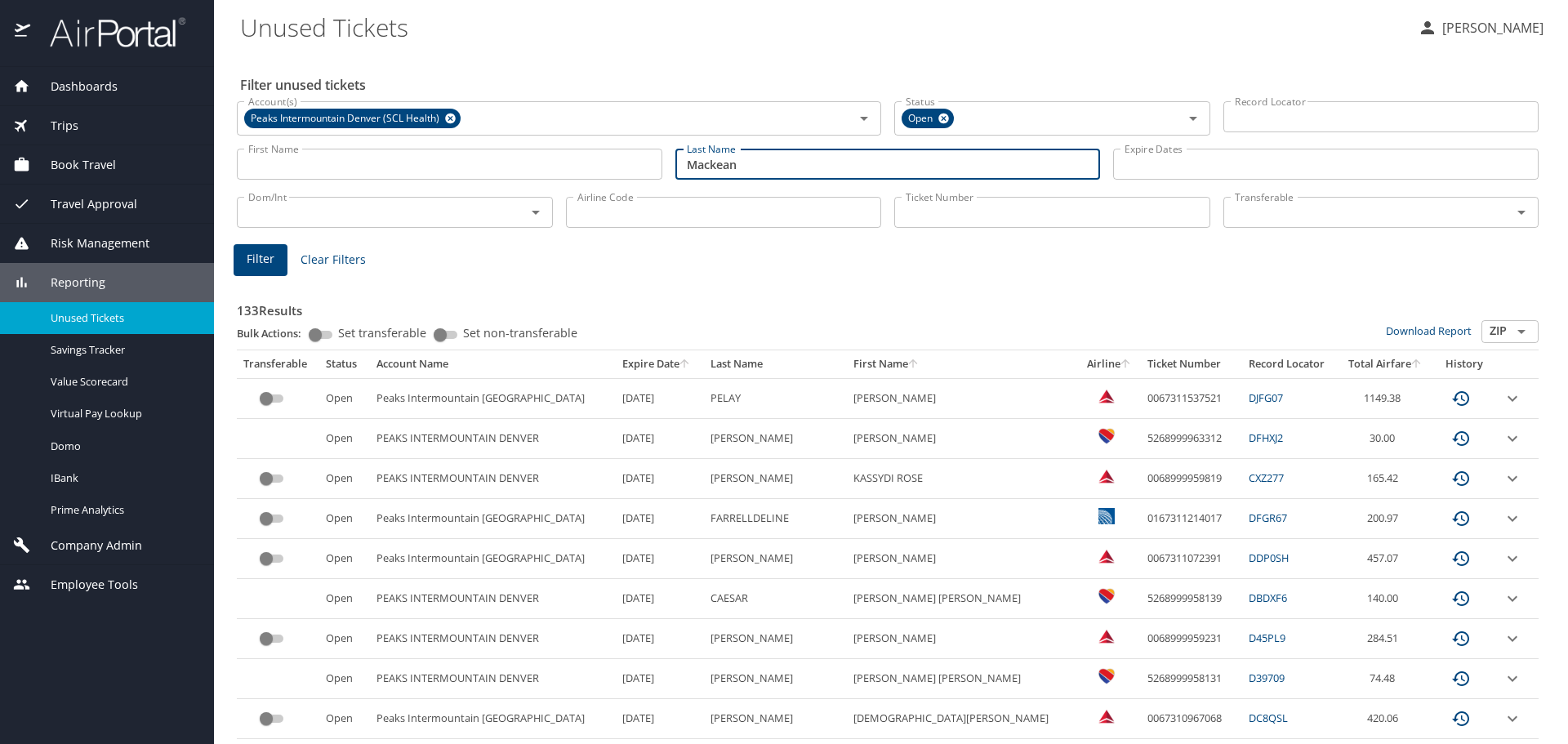
type input "Mackean"
click at [255, 262] on span "Filter" at bounding box center [261, 259] width 28 height 20
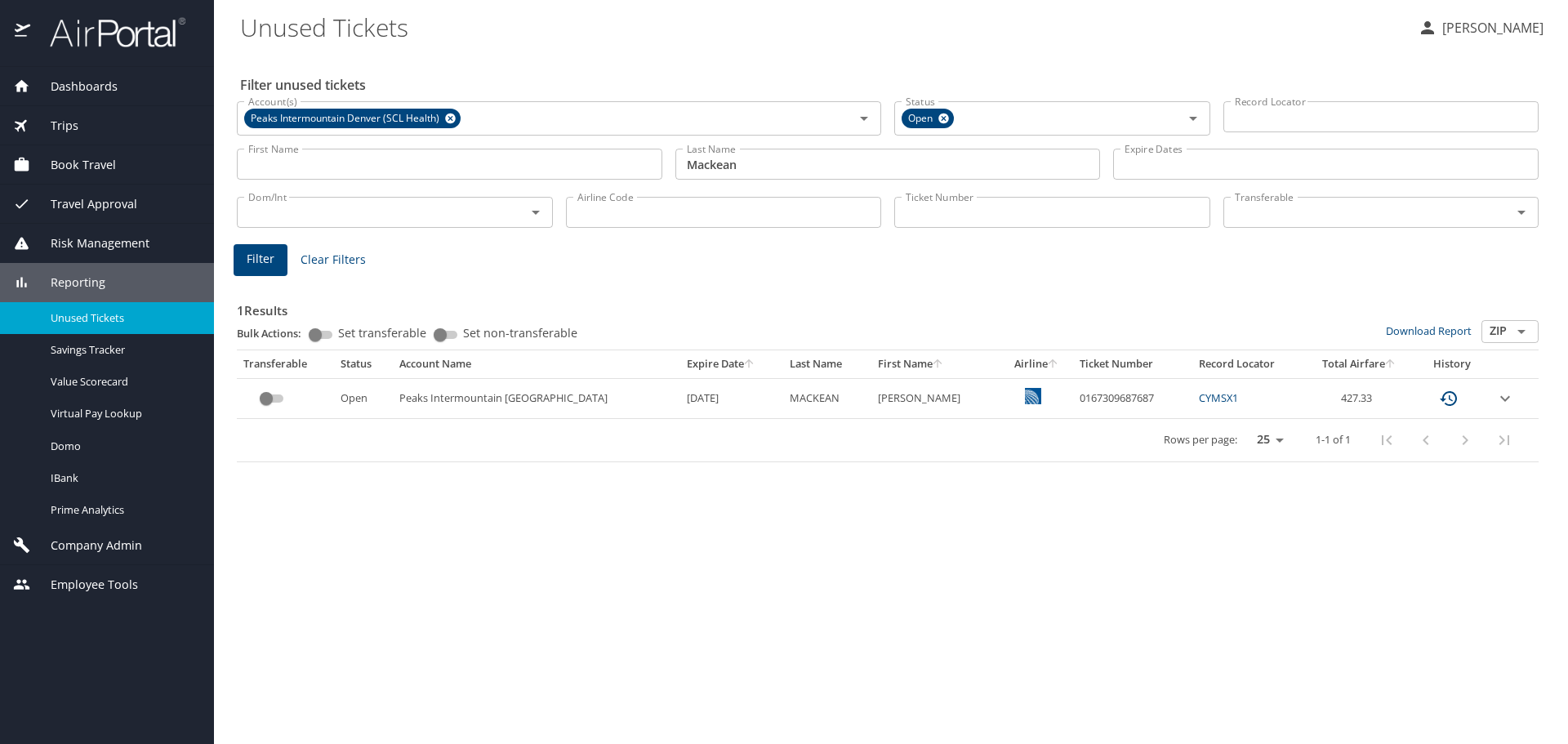
drag, startPoint x: 795, startPoint y: 592, endPoint x: 846, endPoint y: 605, distance: 52.6
click at [796, 592] on div "Filter unused tickets Account(s) Peaks Intermountain Denver (SCL Health) Accoun…" at bounding box center [890, 398] width 1301 height 692
drag, startPoint x: 1036, startPoint y: 403, endPoint x: 1116, endPoint y: 403, distance: 80.0
click at [1116, 403] on td "0167309687687" at bounding box center [1132, 398] width 118 height 40
copy td "0167309687687"
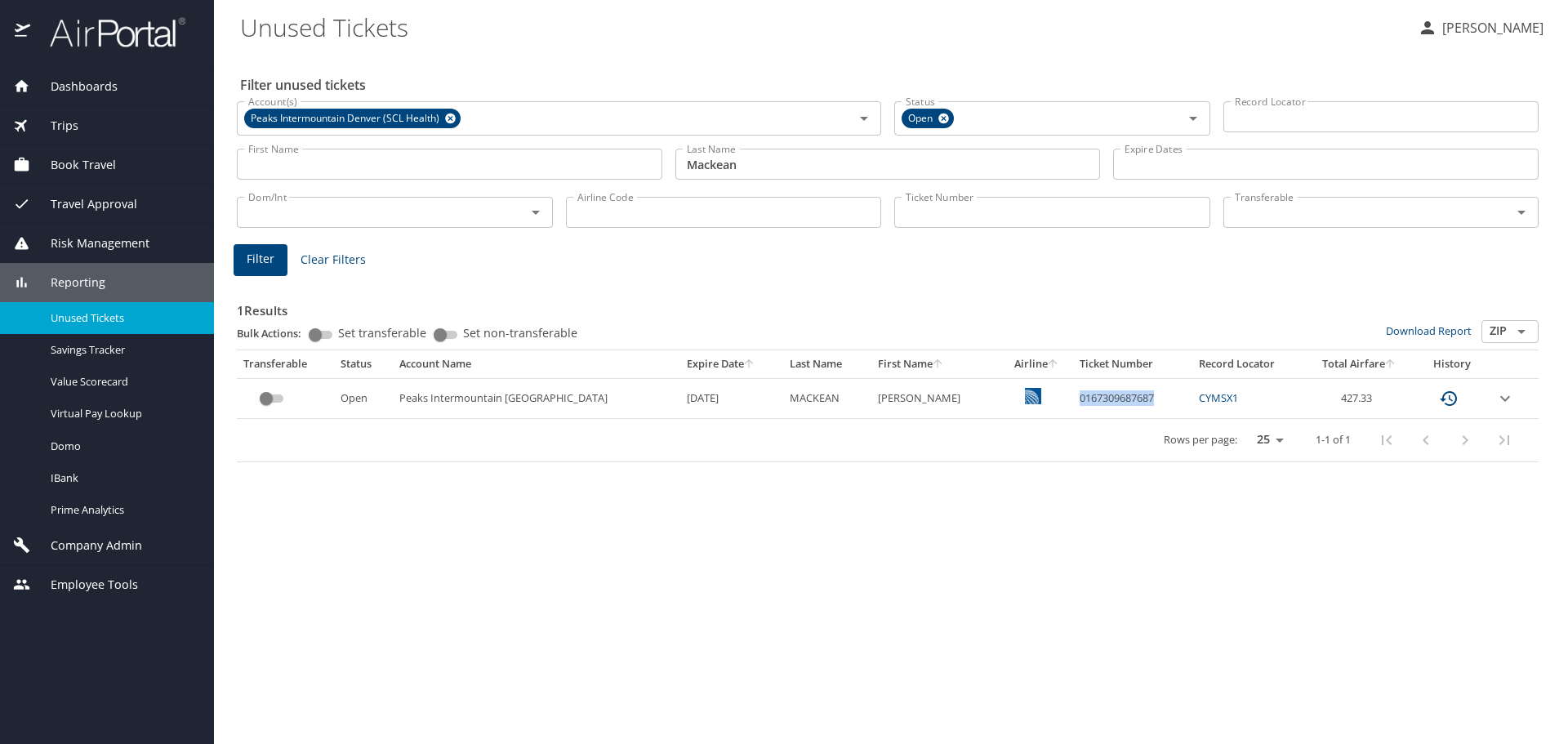
click at [1097, 391] on td "0167309687687" at bounding box center [1132, 398] width 118 height 40
click at [1073, 396] on td "0167309687687" at bounding box center [1132, 398] width 118 height 40
drag, startPoint x: 1030, startPoint y: 397, endPoint x: 1112, endPoint y: 395, distance: 82.0
click at [1112, 395] on td "0167309687687" at bounding box center [1132, 398] width 118 height 40
copy td "0167309687687"
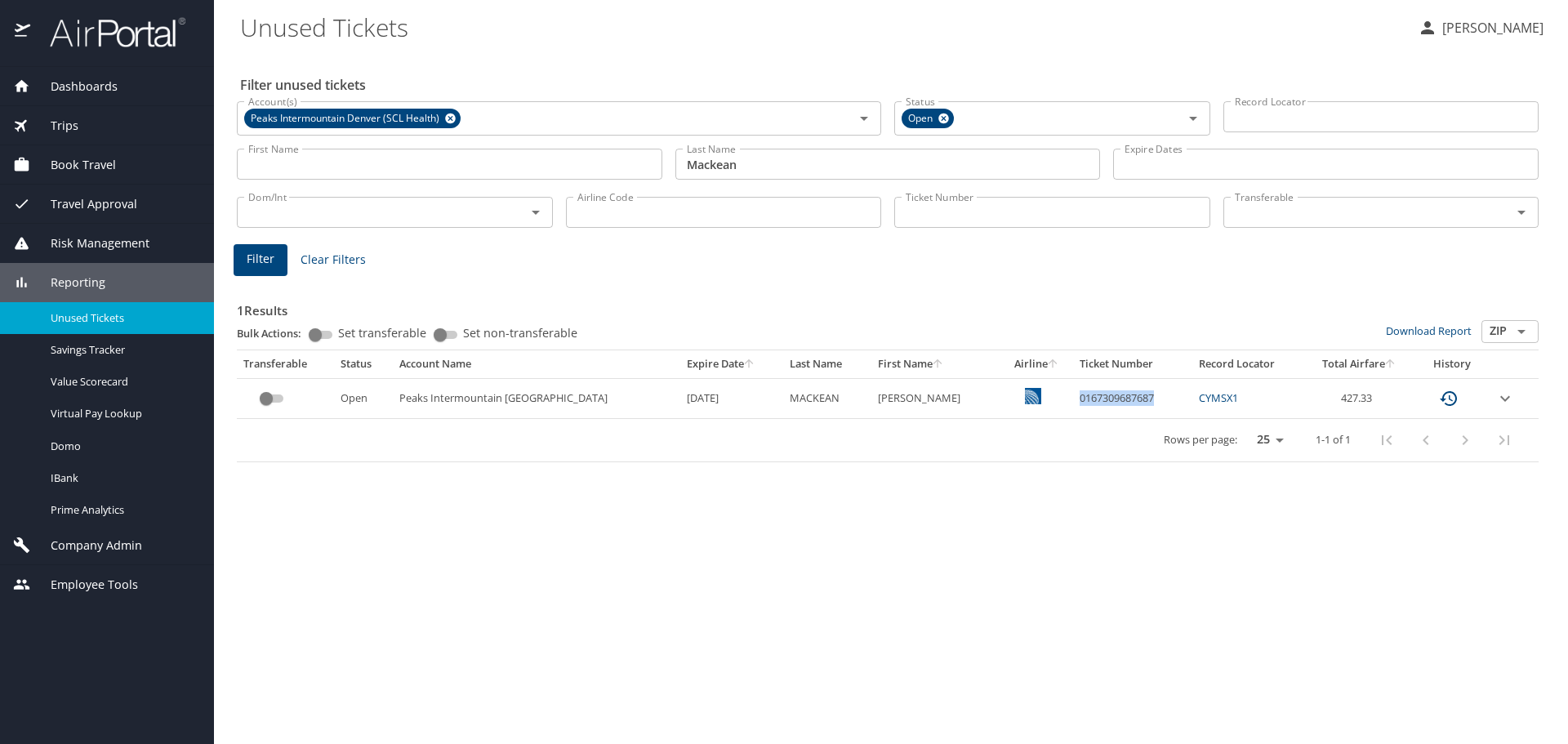
copy td "0167309687687"
